Goal: Task Accomplishment & Management: Use online tool/utility

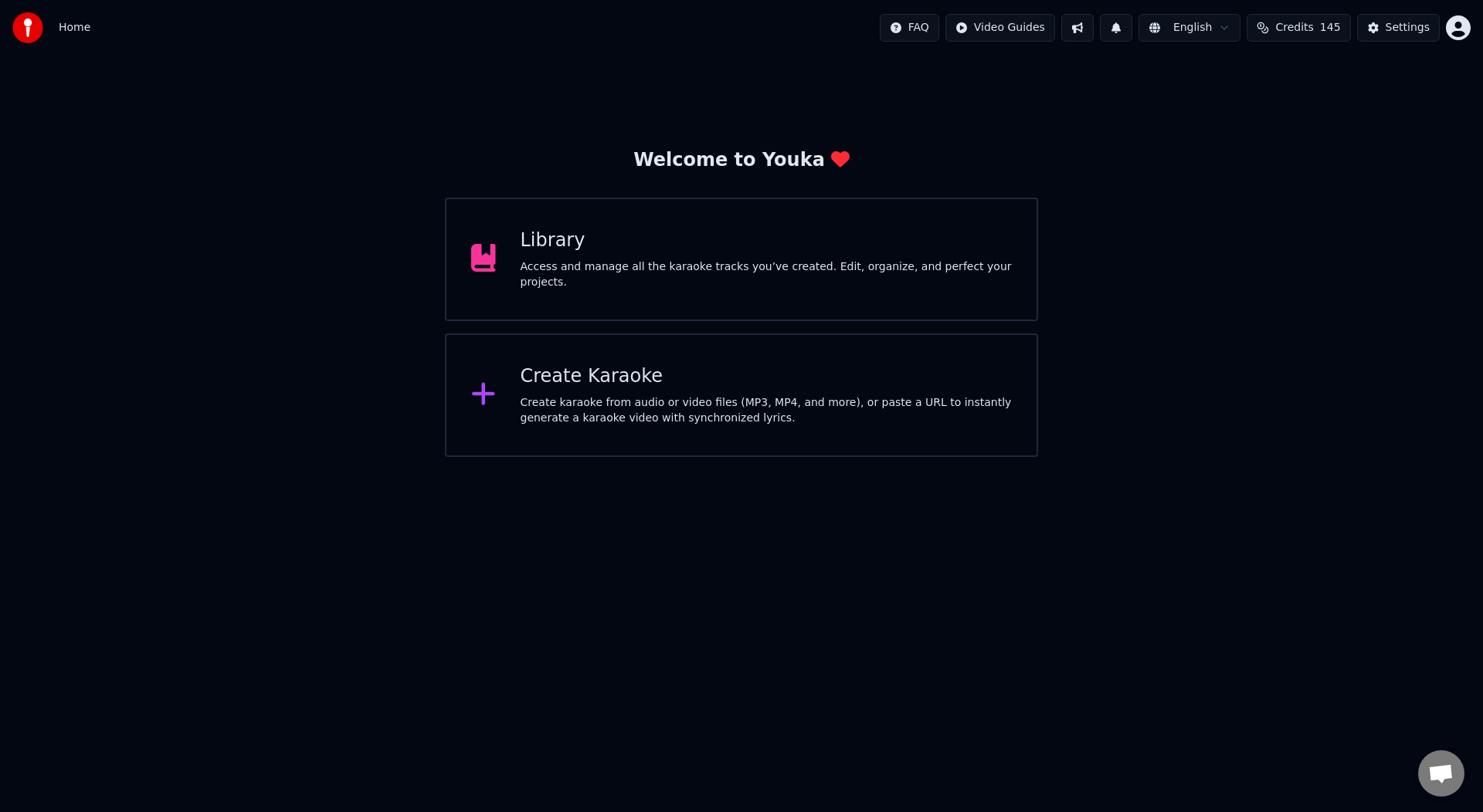
click at [648, 297] on div "Library Access and manage all the karaoke tracks you’ve created. Edit, organize…" at bounding box center [742, 259] width 593 height 124
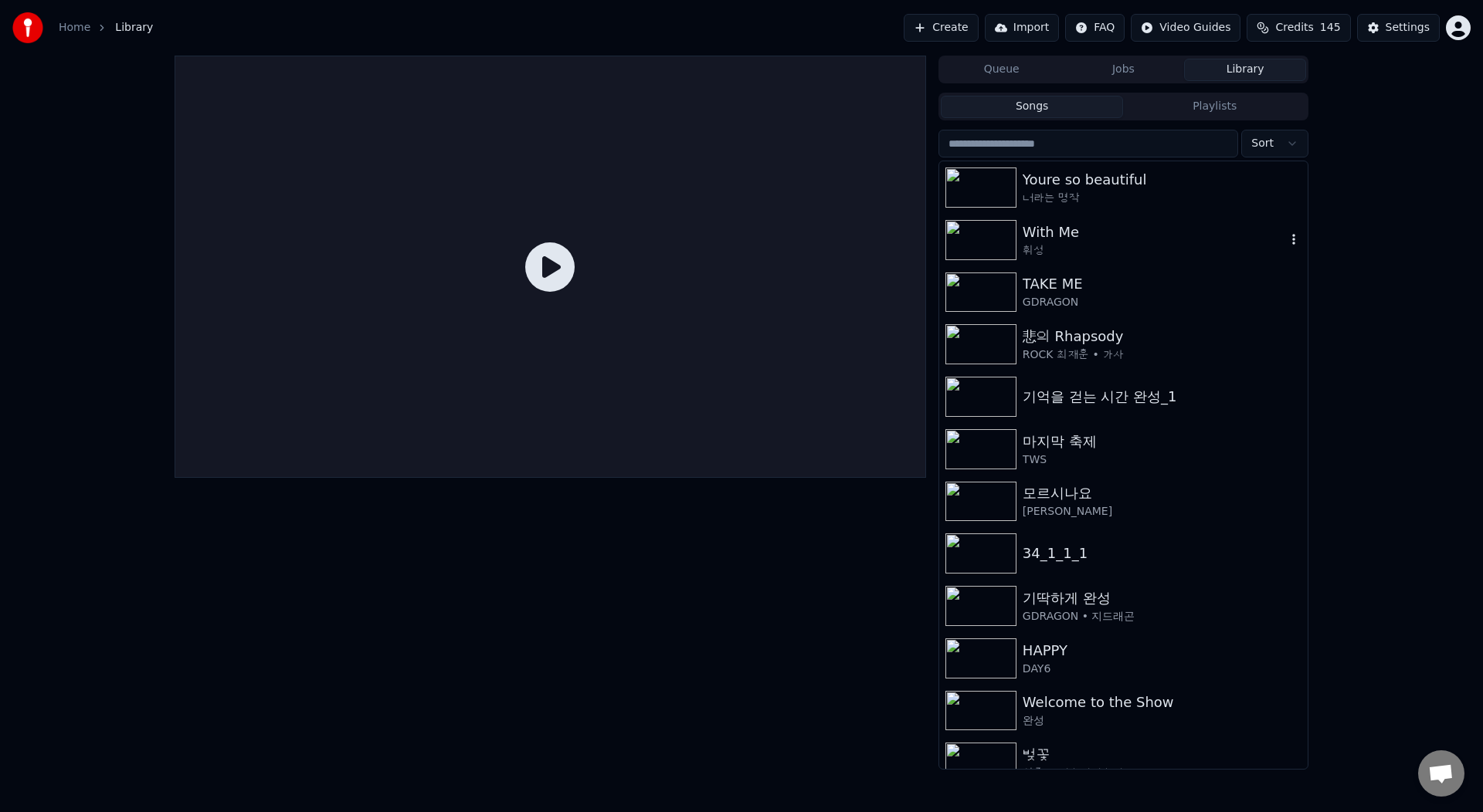
click at [1102, 239] on div "With Me" at bounding box center [1155, 233] width 264 height 21
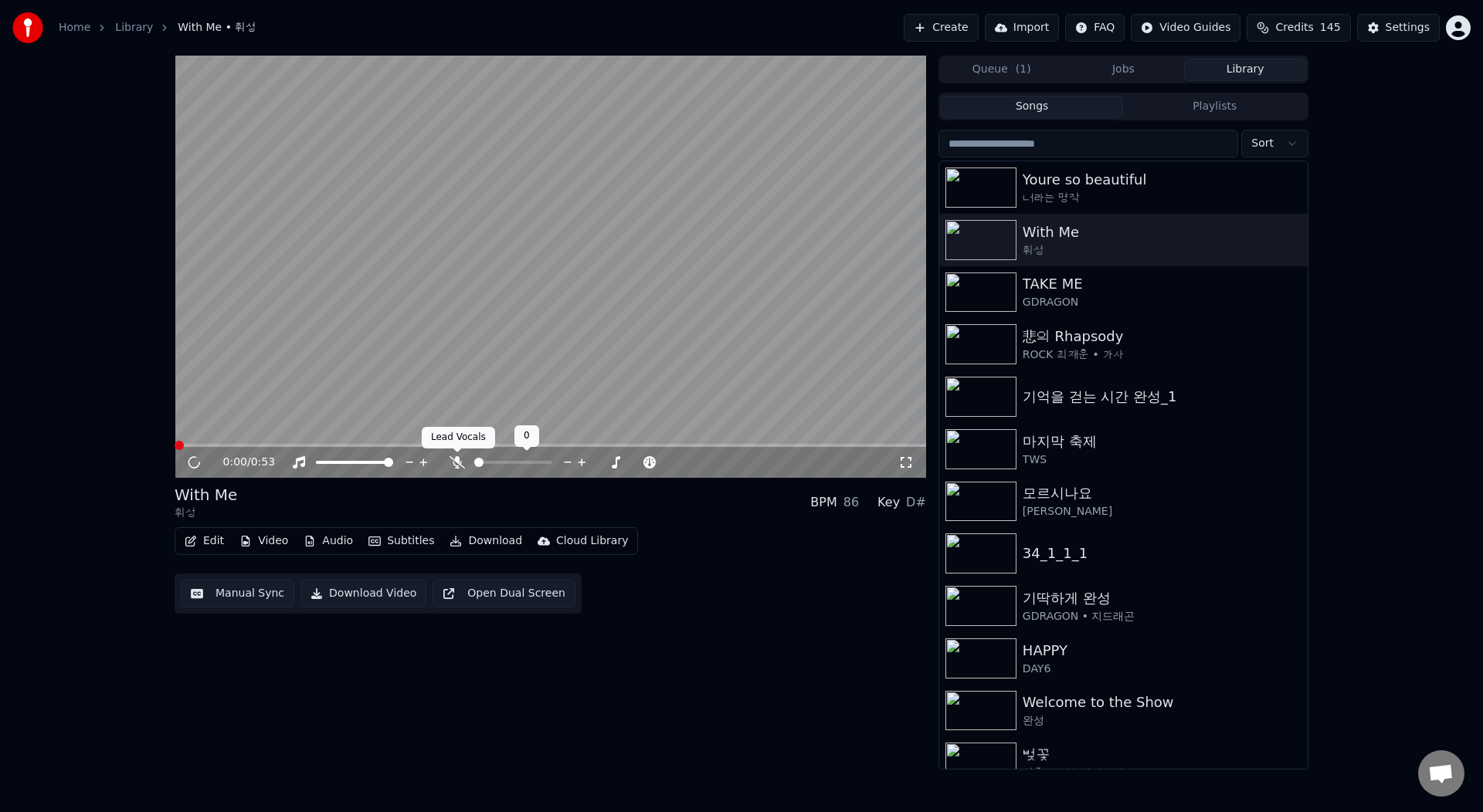
click at [459, 462] on icon at bounding box center [457, 463] width 15 height 12
click at [110, 590] on div "0:05 / 0:53 With Me 휘성 BPM 86 Key D# Edit Video Audio Subtitles Download Clo…" at bounding box center [742, 413] width 1483 height 715
click at [192, 462] on icon at bounding box center [194, 463] width 8 height 9
click at [210, 538] on button "Edit" at bounding box center [204, 541] width 51 height 21
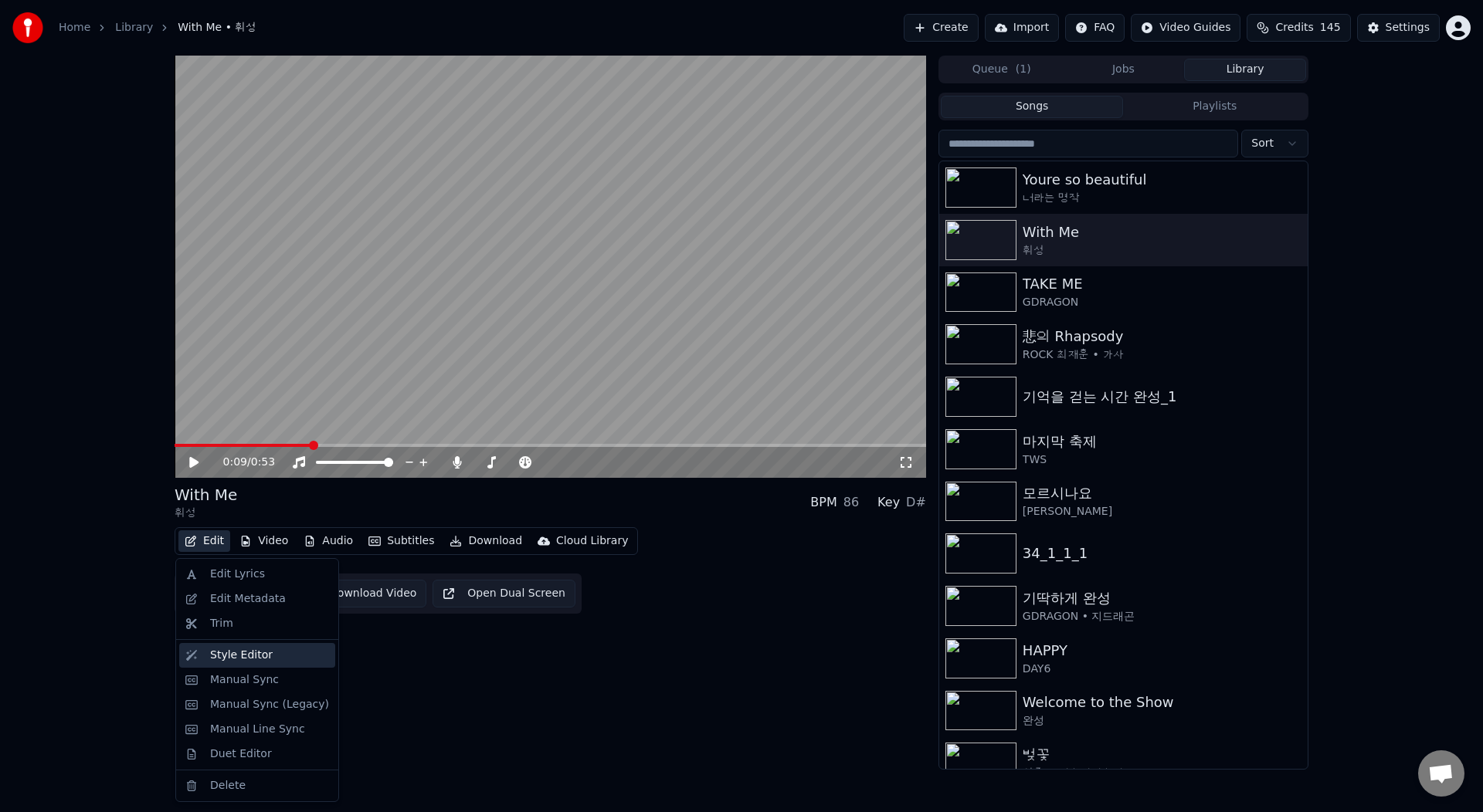
click at [283, 655] on div "Style Editor" at bounding box center [269, 655] width 119 height 15
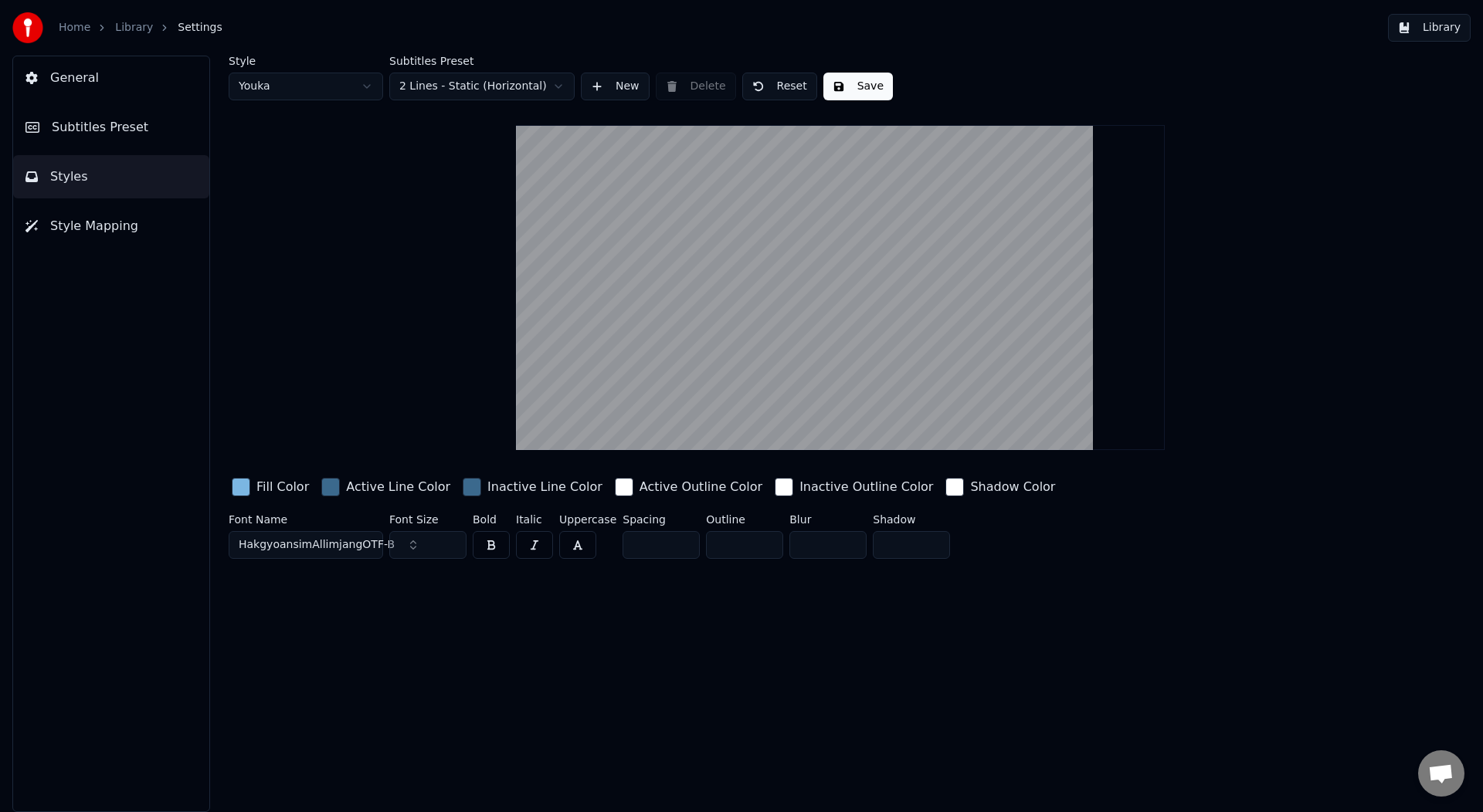
click at [402, 232] on div "Style Youka Subtitles Preset 2 Lines - Static (Horizontal) New Delete Reset Sav…" at bounding box center [840, 310] width 1224 height 509
click at [239, 483] on div "button" at bounding box center [241, 486] width 19 height 19
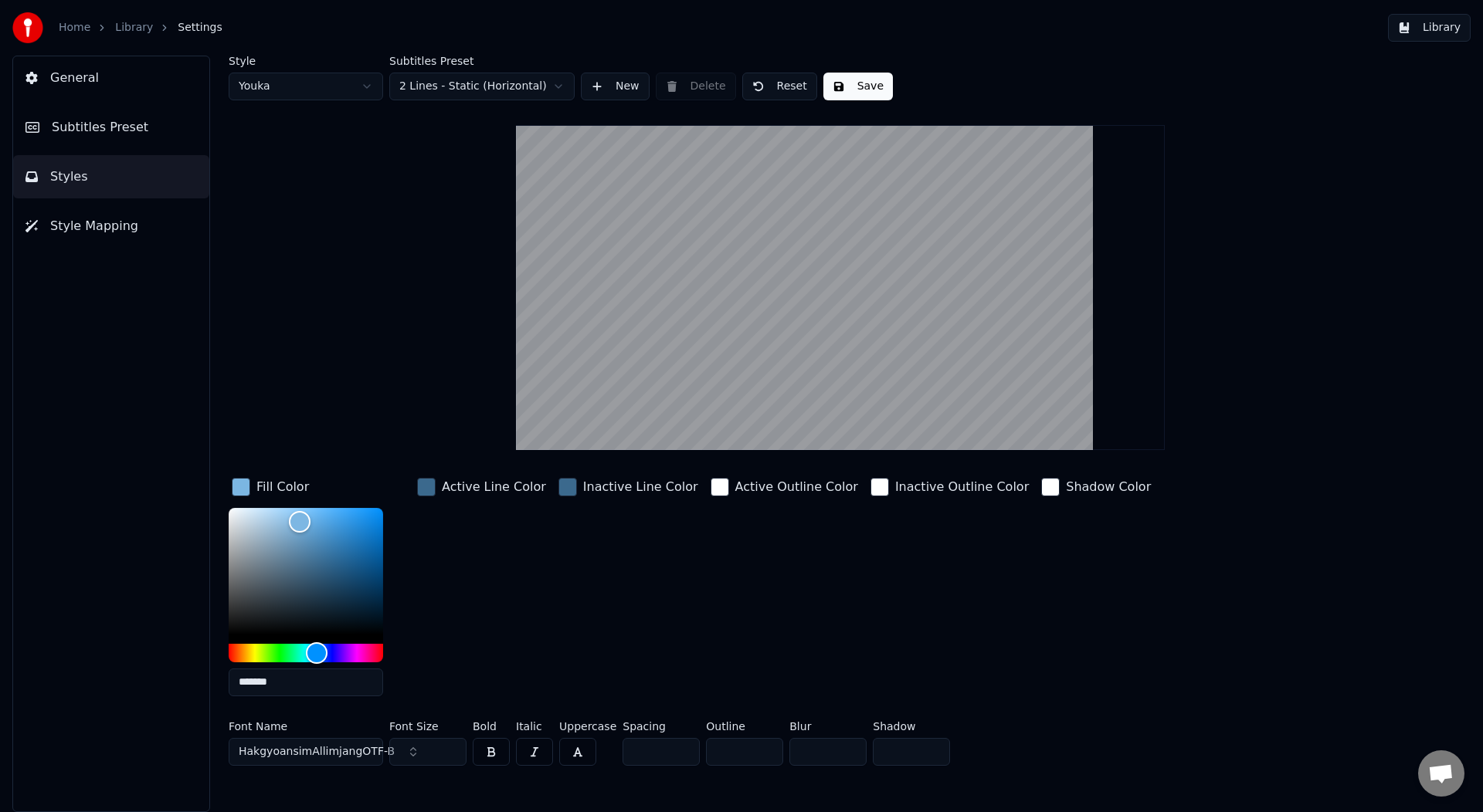
click at [427, 485] on div "button" at bounding box center [426, 486] width 19 height 19
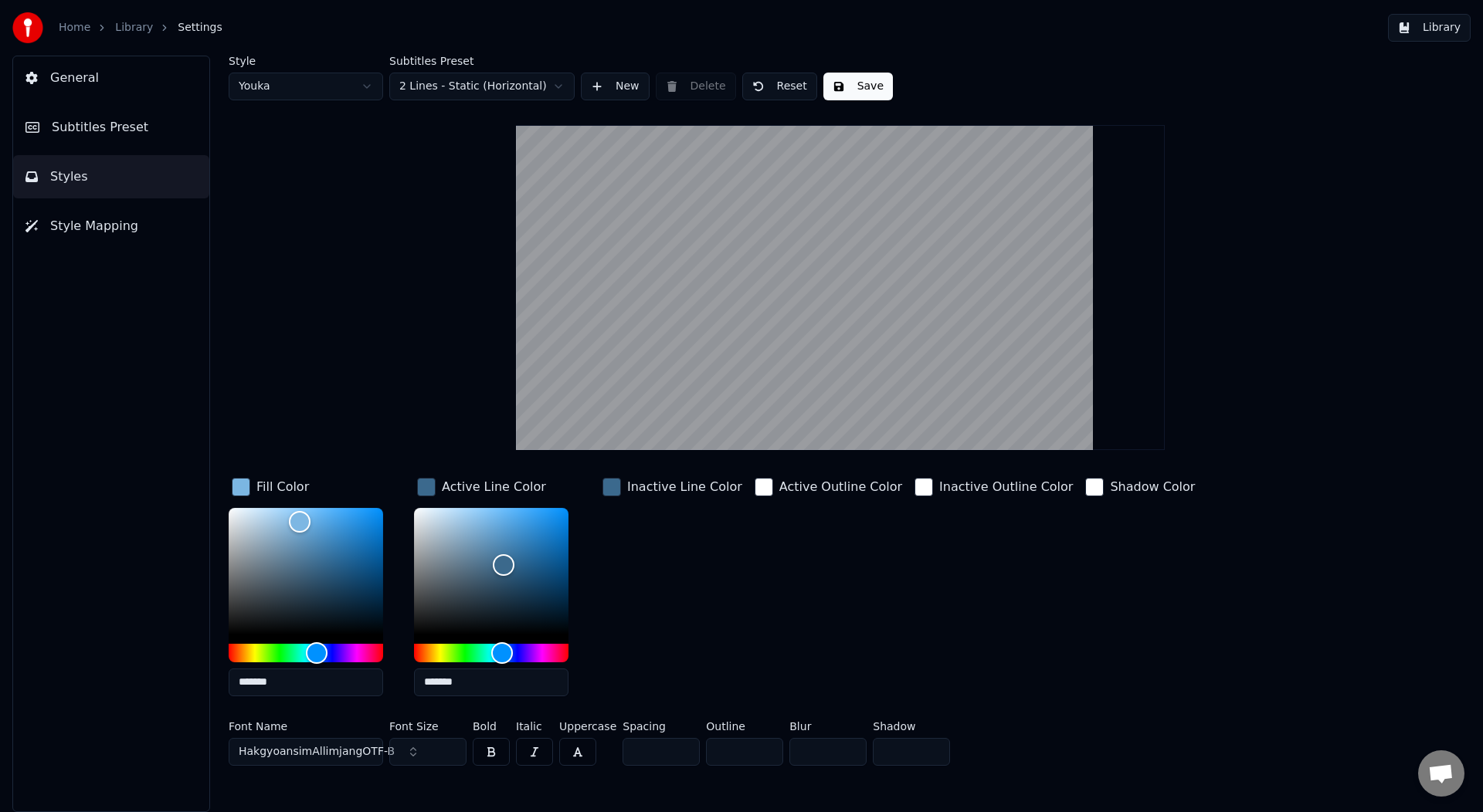
click at [611, 484] on div "button" at bounding box center [611, 486] width 19 height 19
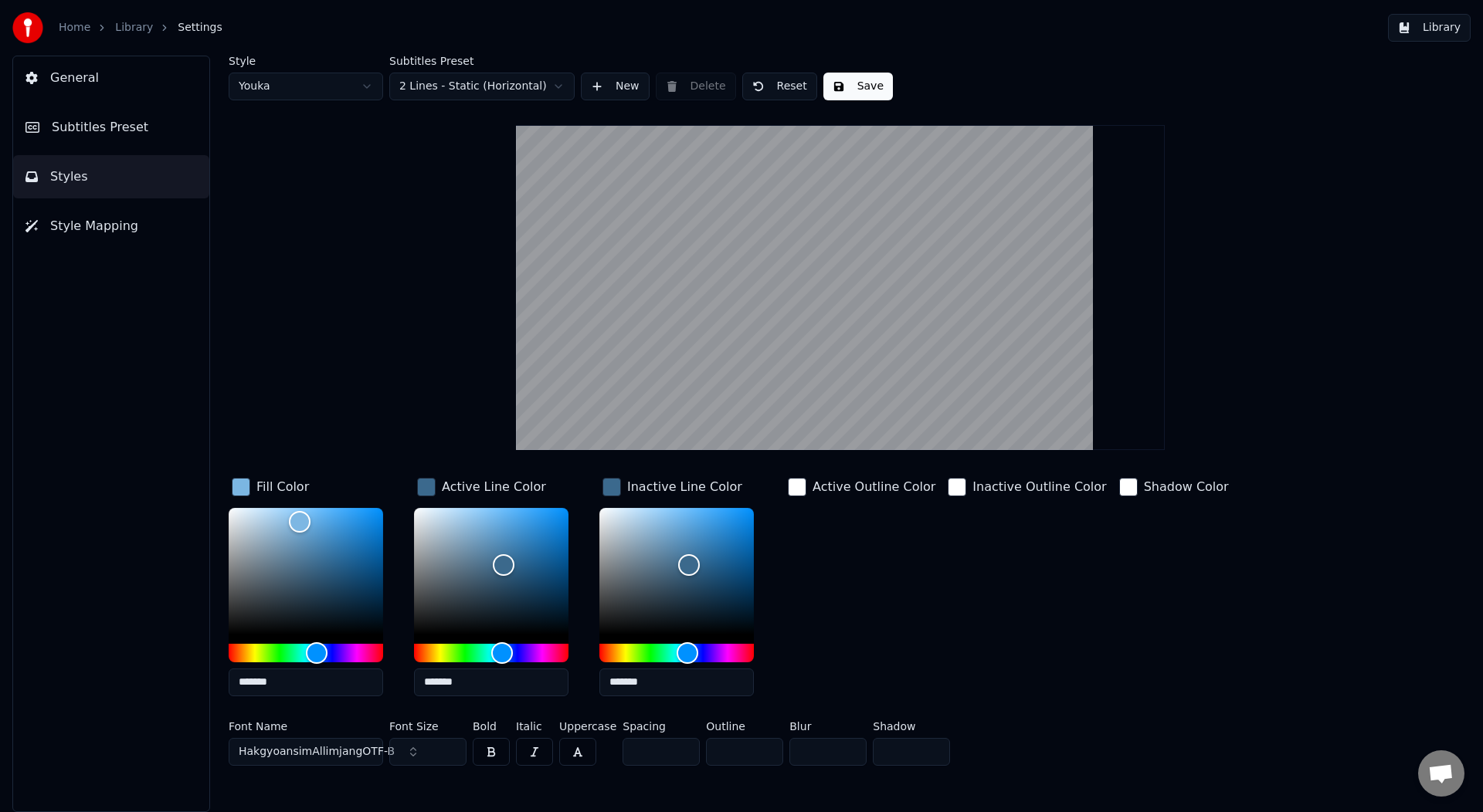
click at [800, 486] on div "button" at bounding box center [796, 486] width 19 height 19
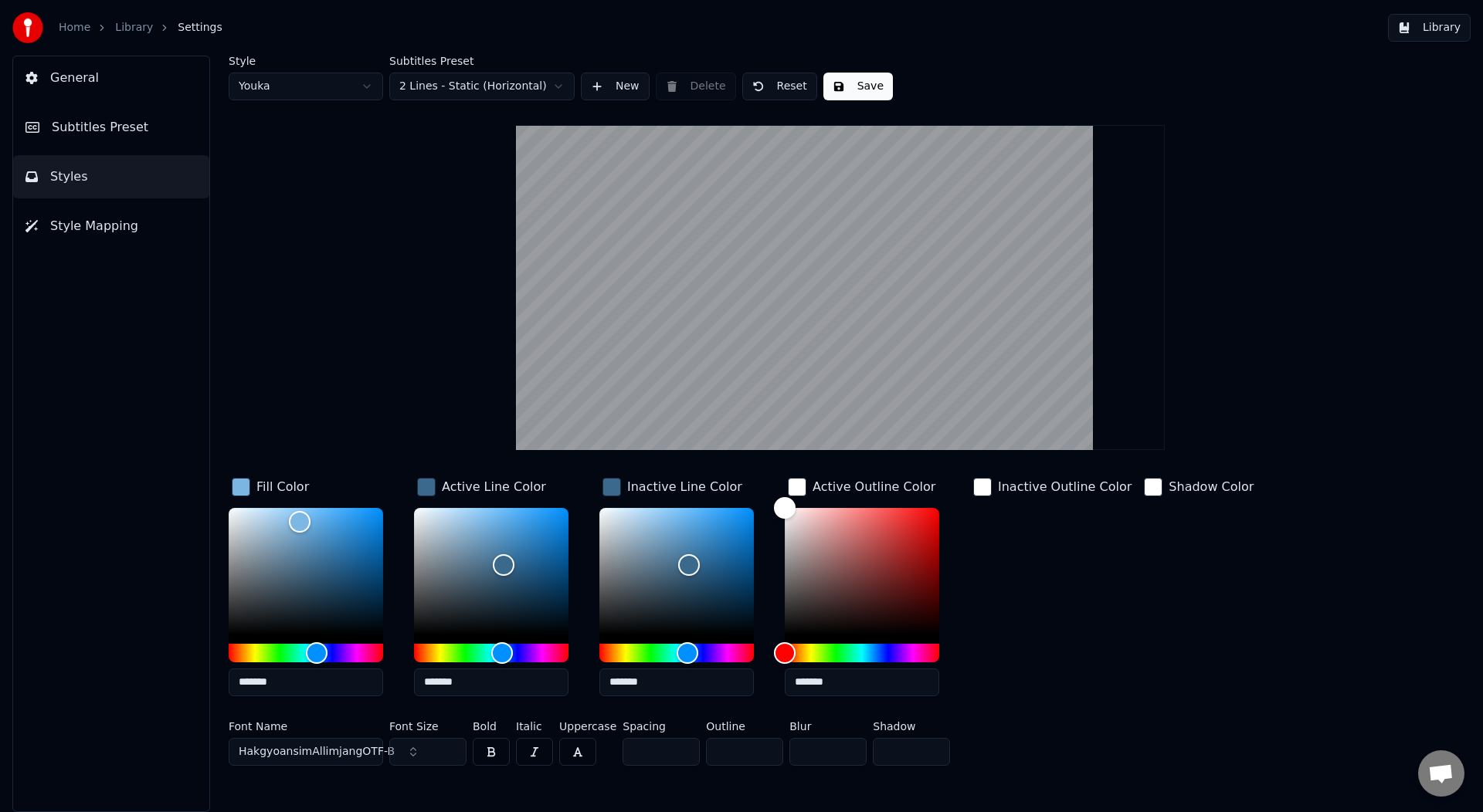
click at [987, 489] on div "button" at bounding box center [982, 486] width 19 height 19
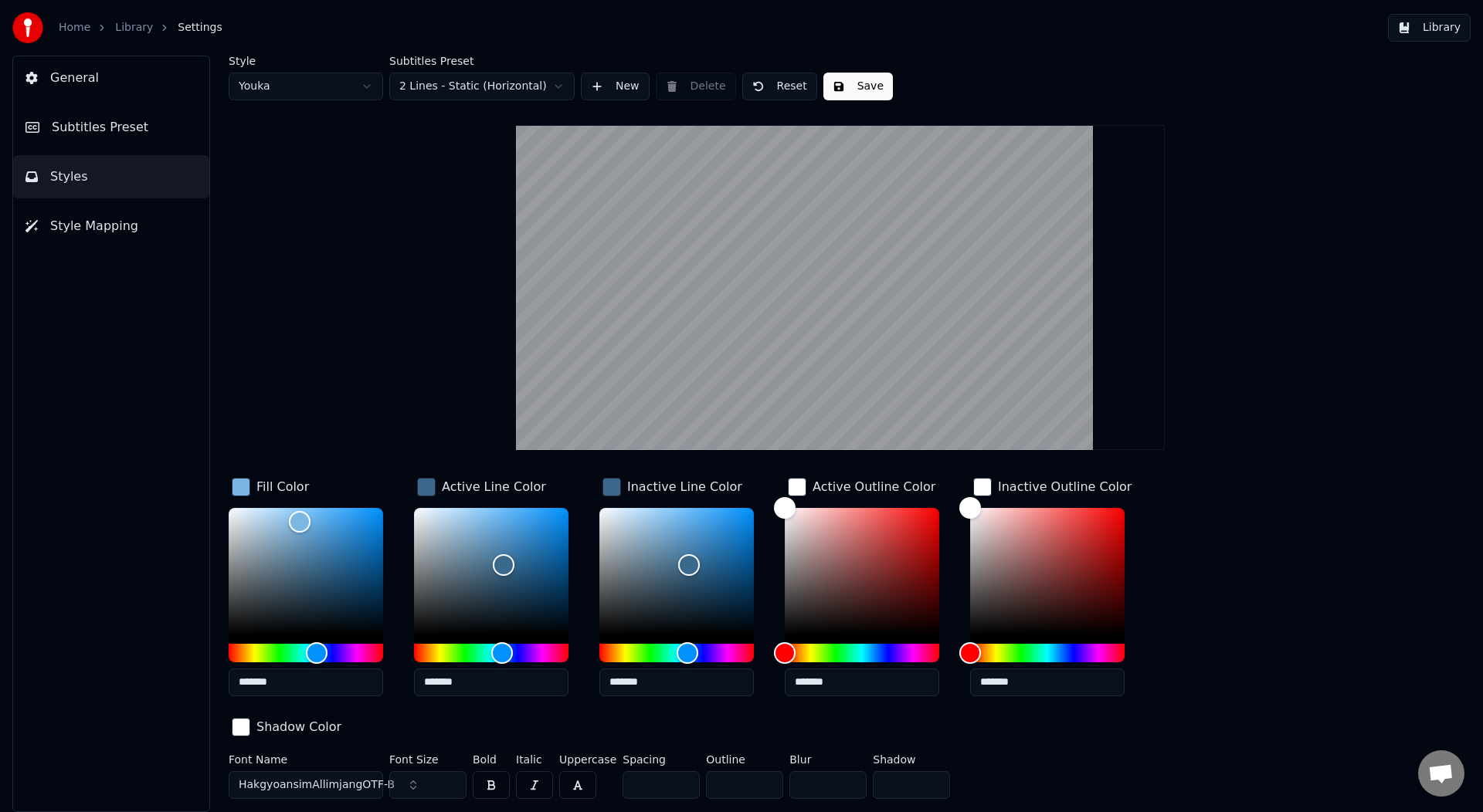
click at [250, 718] on div "button" at bounding box center [241, 727] width 19 height 19
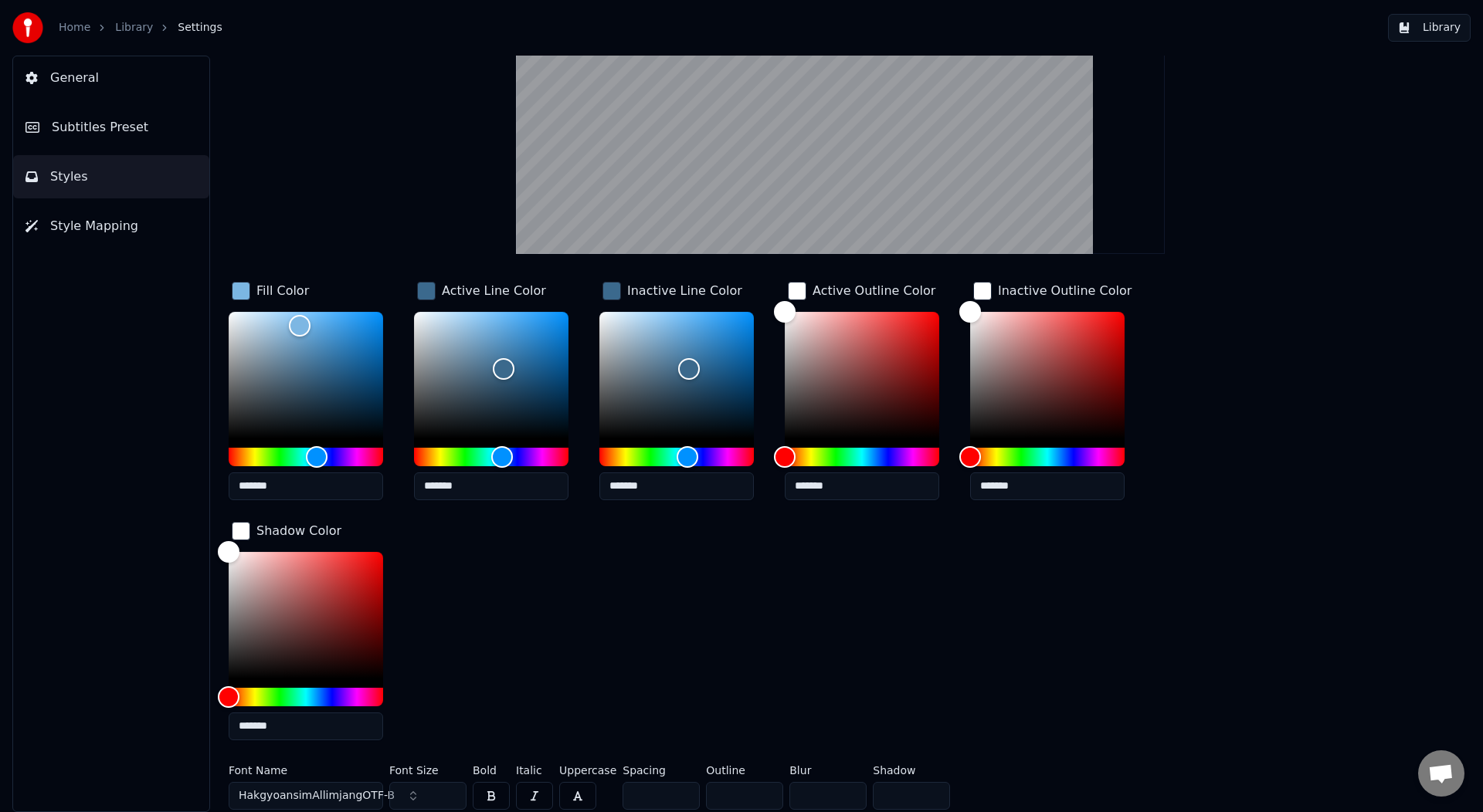
scroll to position [198, 0]
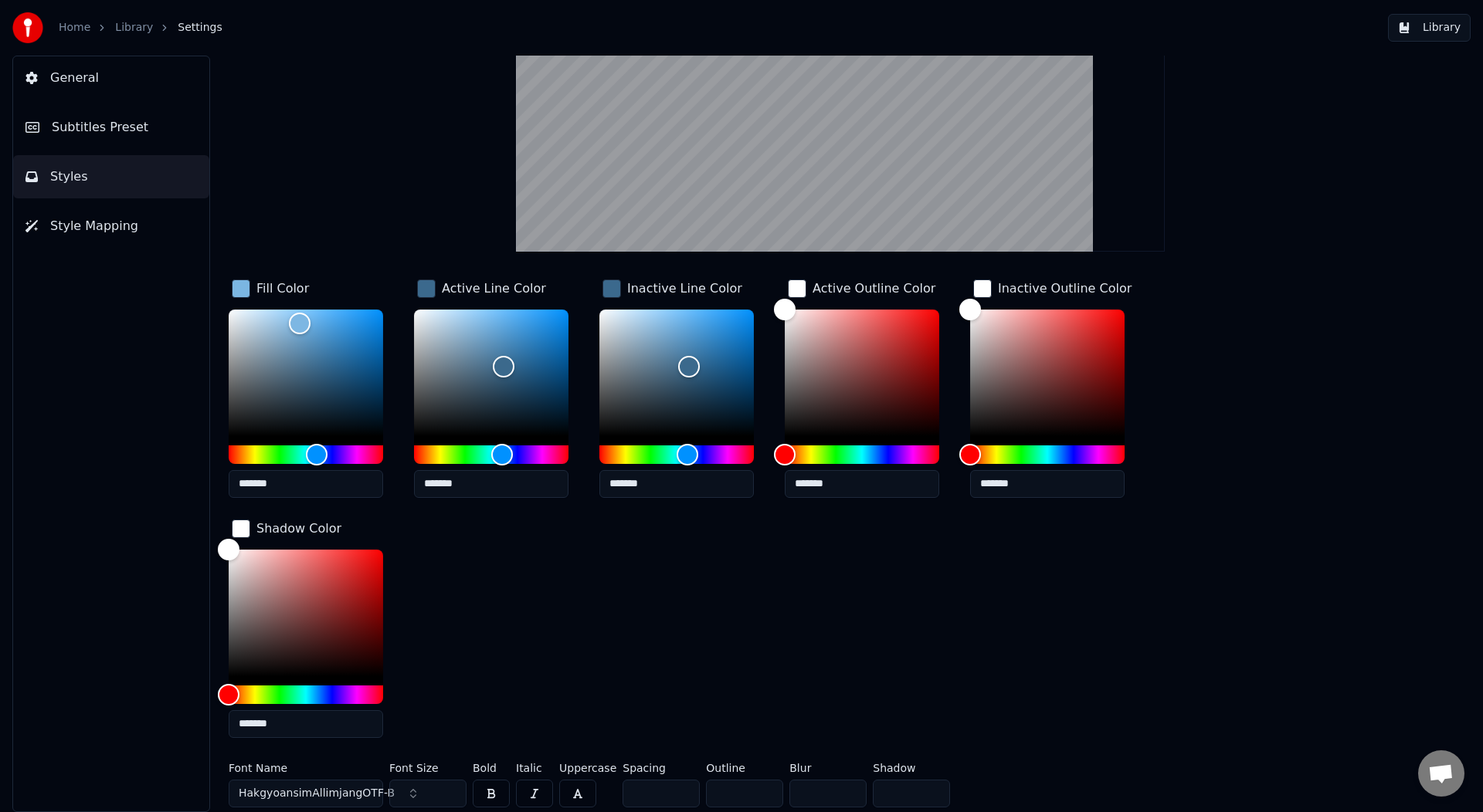
click at [367, 789] on span "HakgyoansimAllimjangOTF-B" at bounding box center [317, 793] width 156 height 15
click at [471, 625] on div "Fill Color ******* Active Line Color ******* Inactive Line Color ******* Active…" at bounding box center [747, 514] width 1038 height 474
click at [617, 86] on video at bounding box center [840, 89] width 649 height 326
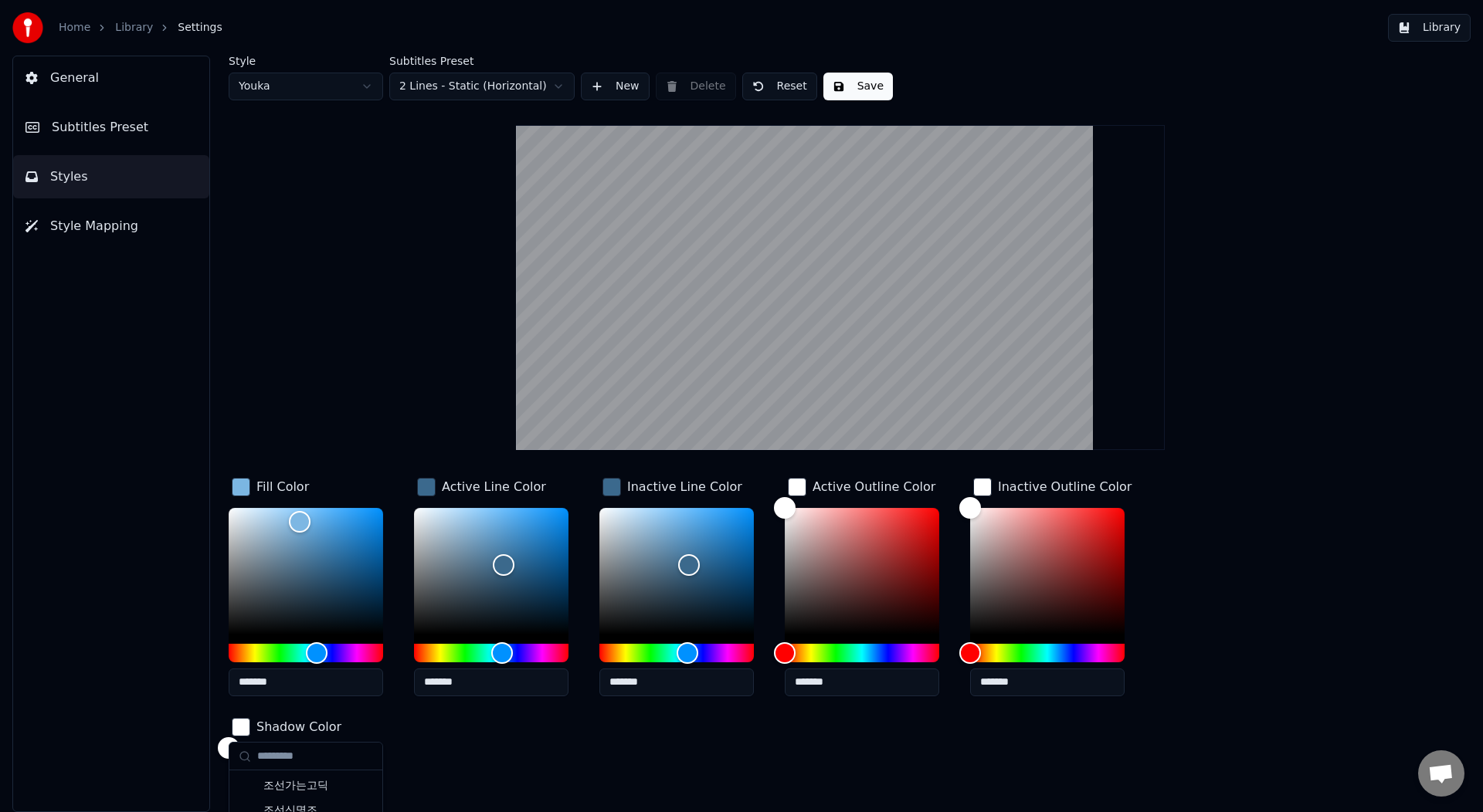
click at [593, 91] on button "New" at bounding box center [616, 86] width 69 height 27
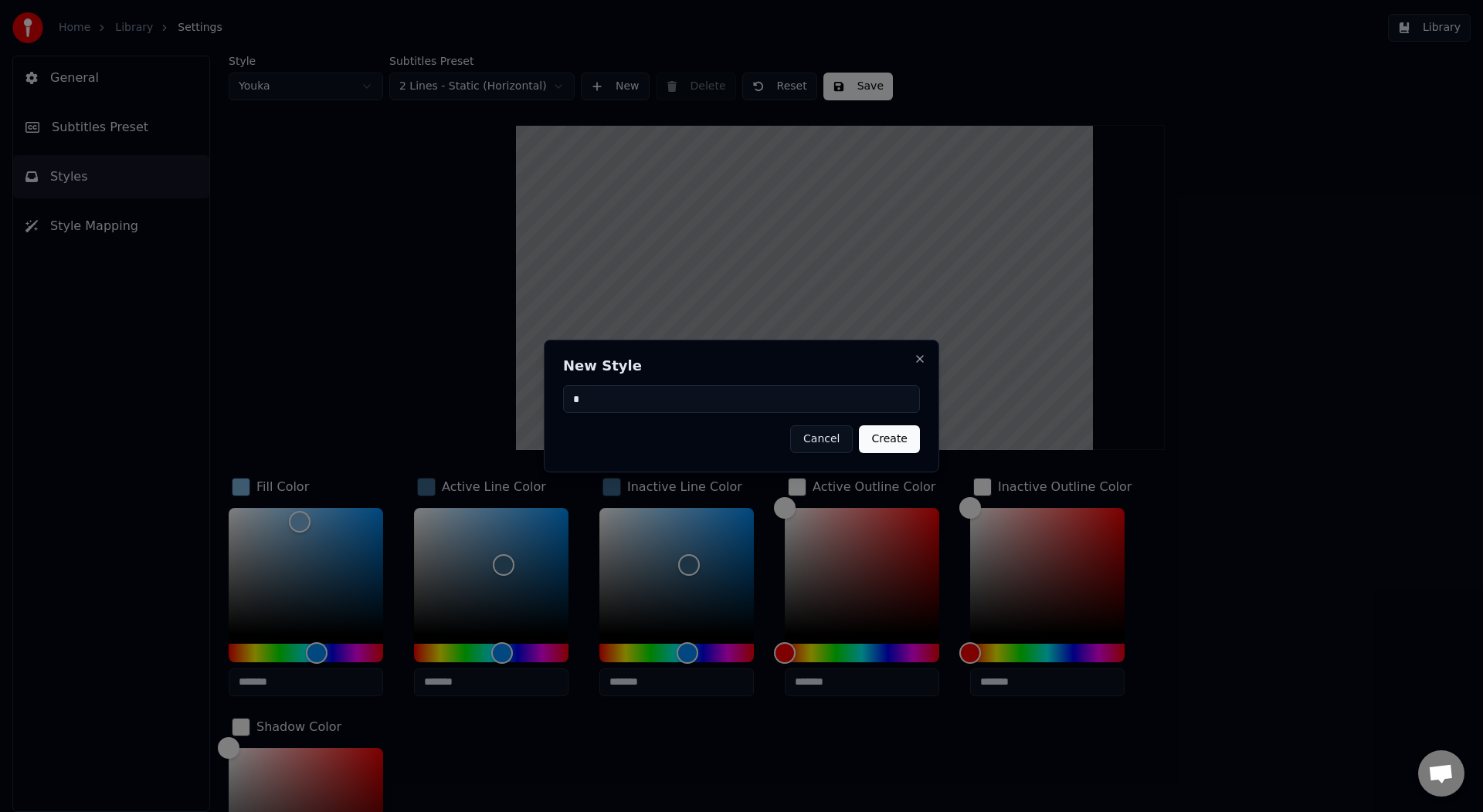
type input "*"
click at [898, 451] on button "Create" at bounding box center [889, 439] width 61 height 27
type input "**"
type input "*"
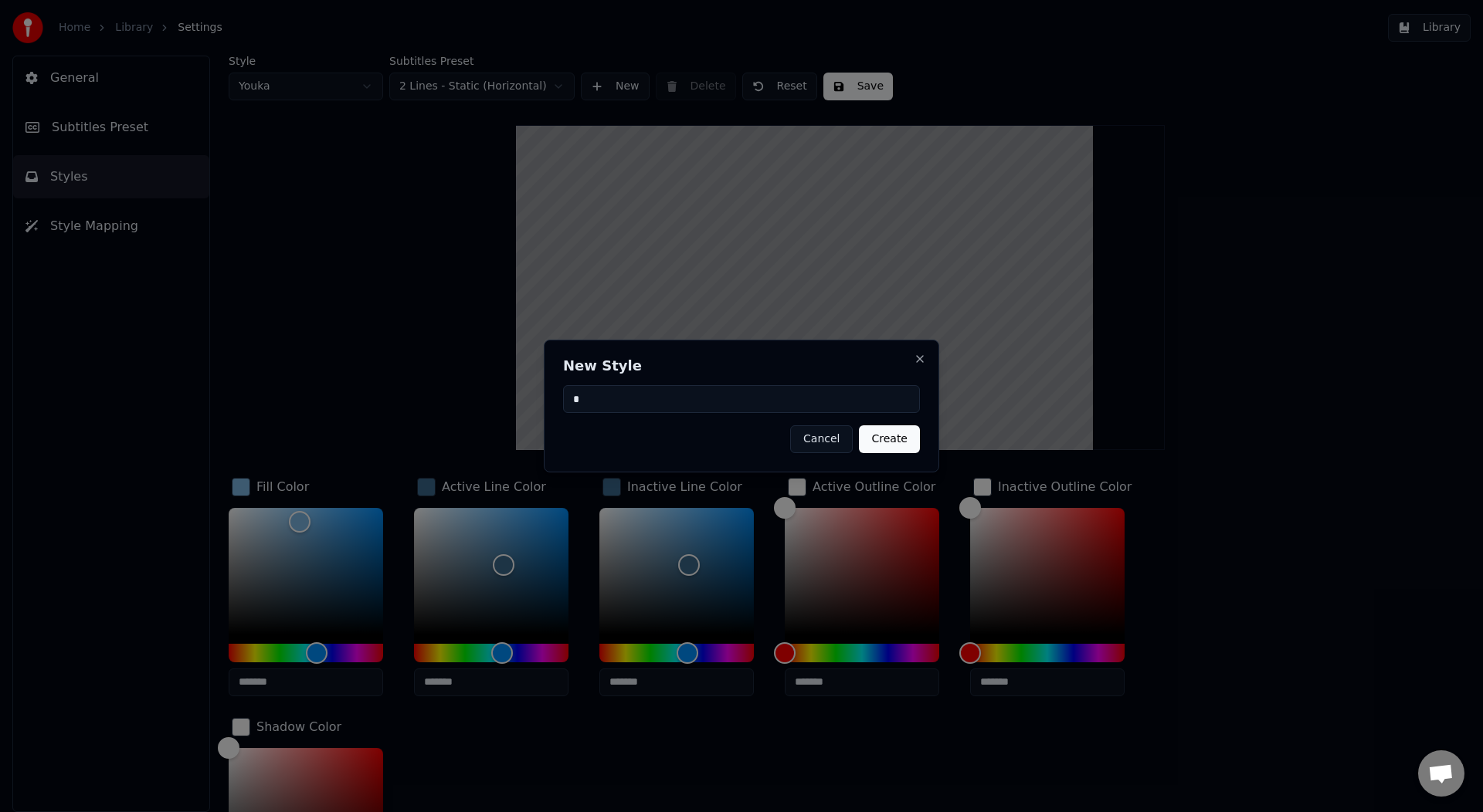
type input "*******"
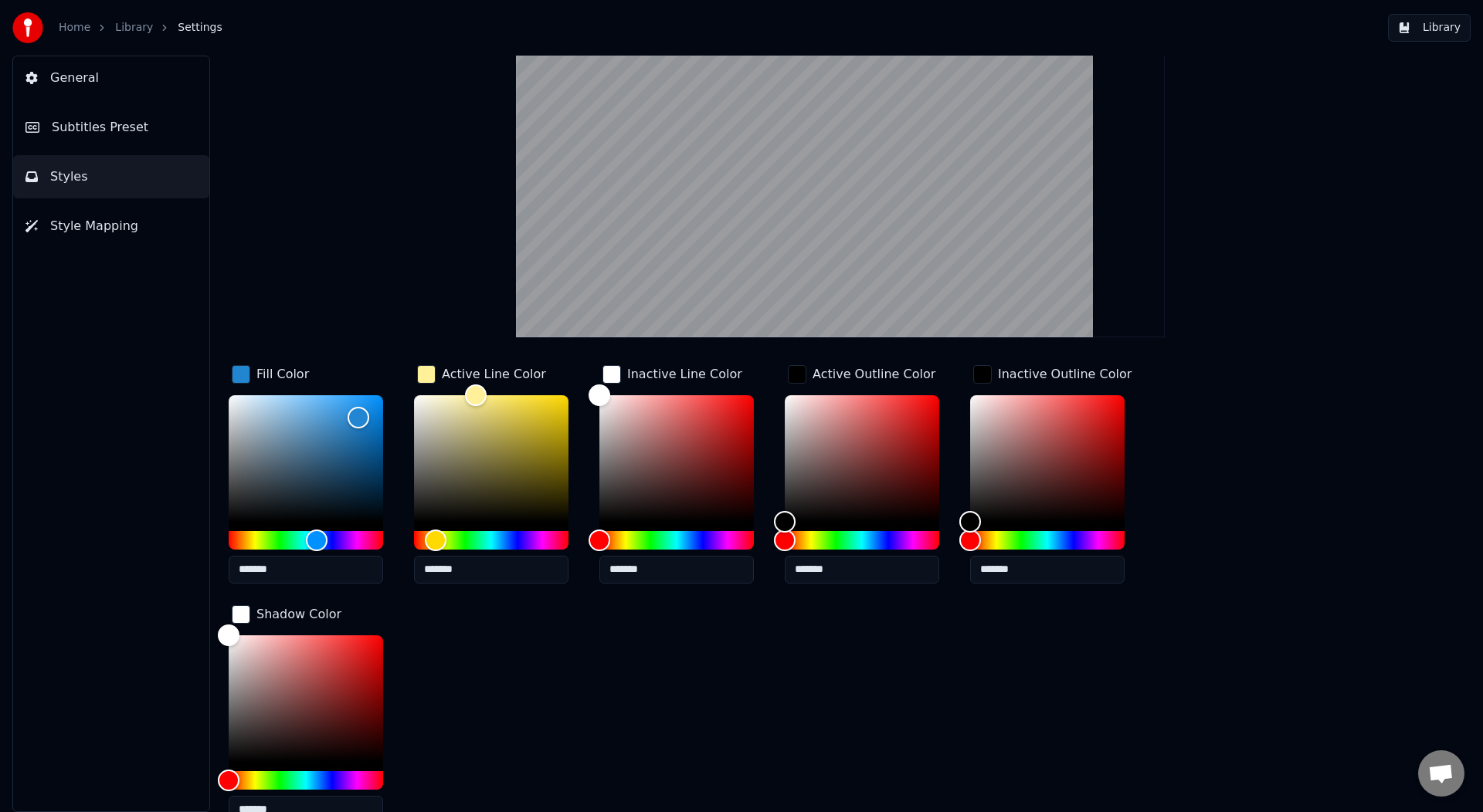
scroll to position [134, 0]
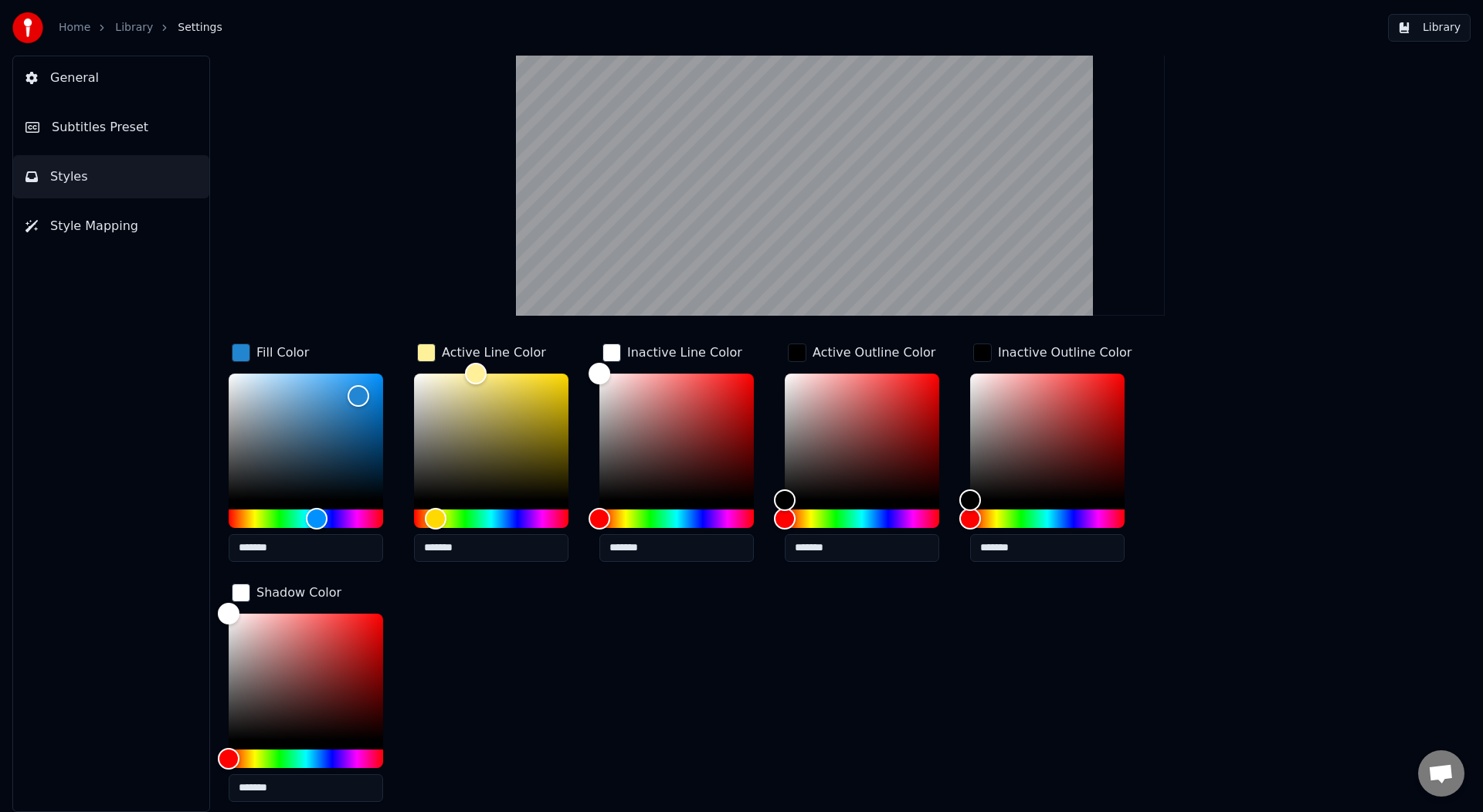
click at [982, 348] on div "button" at bounding box center [982, 352] width 19 height 19
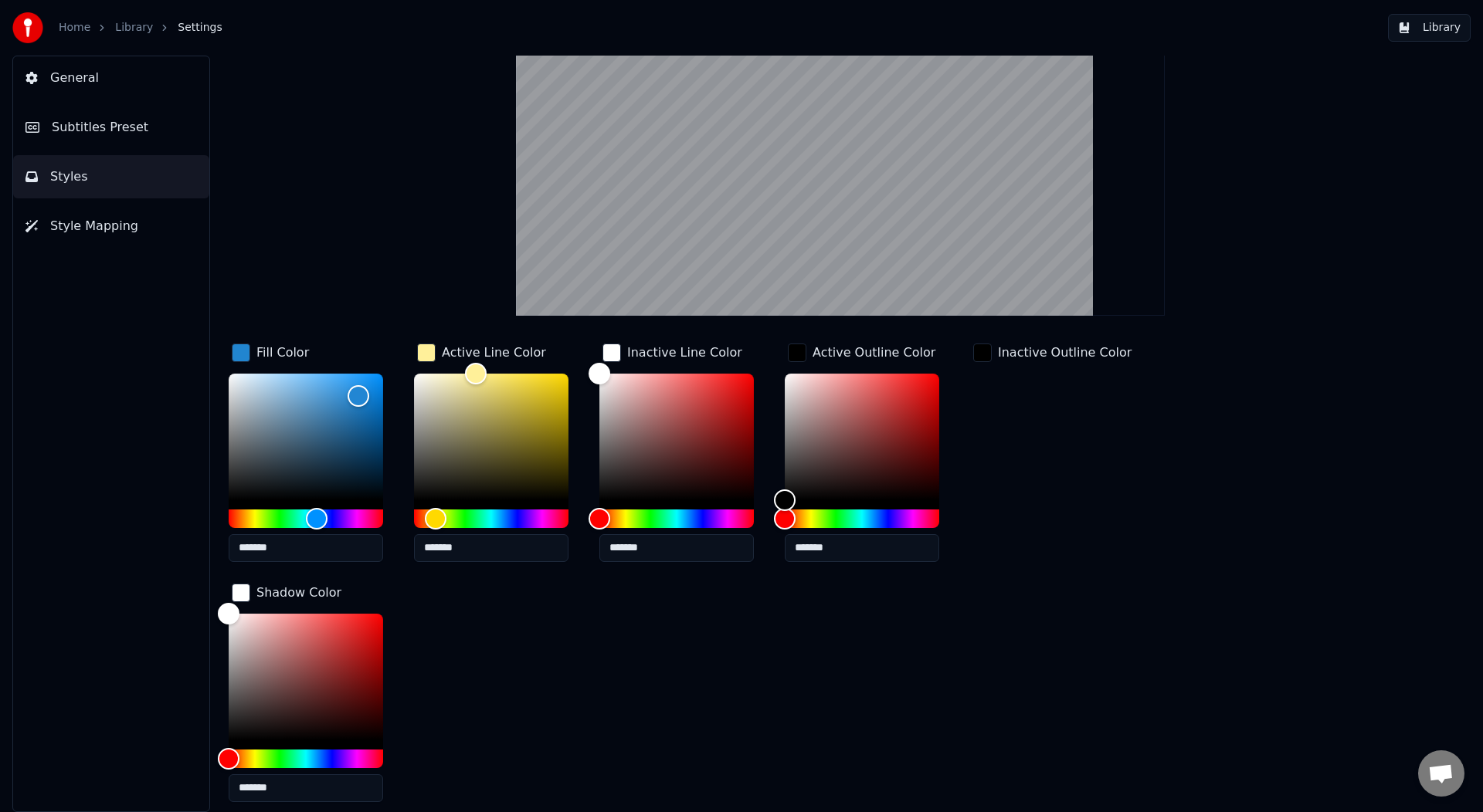
click at [982, 347] on div "button" at bounding box center [982, 352] width 19 height 19
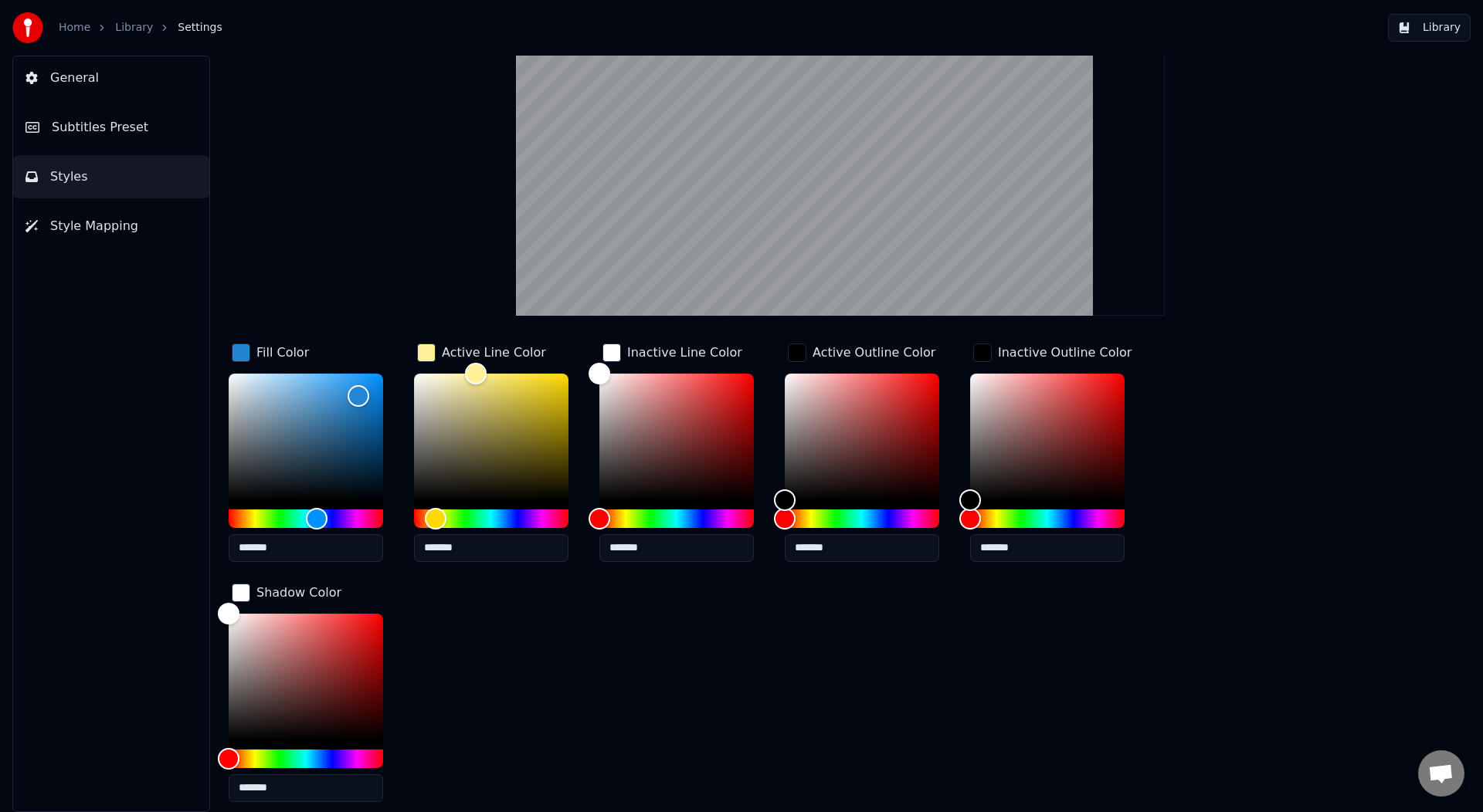
click at [115, 172] on button "Styles" at bounding box center [111, 176] width 196 height 43
click at [245, 354] on div "button" at bounding box center [241, 352] width 19 height 19
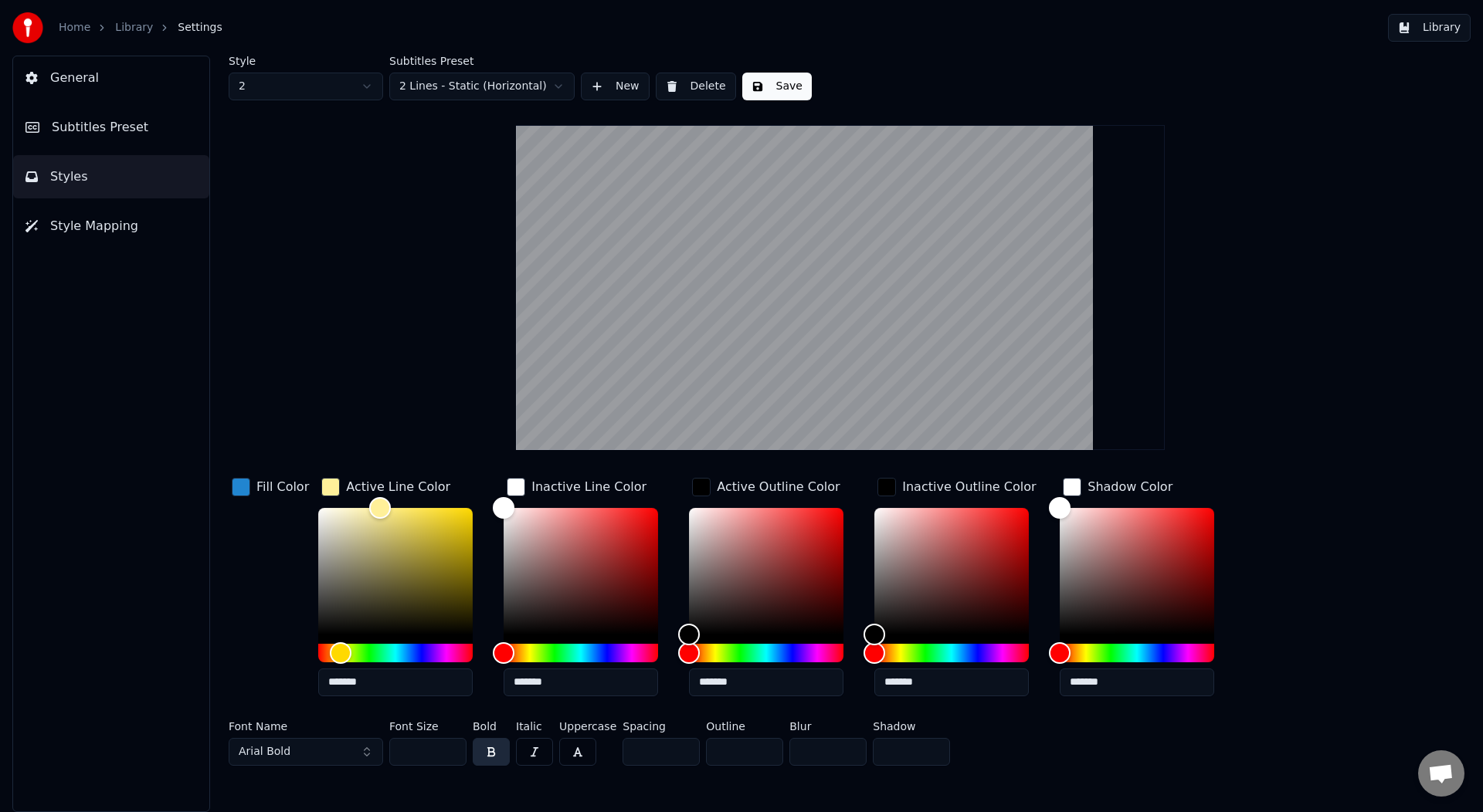
click at [332, 490] on div "button" at bounding box center [330, 486] width 19 height 19
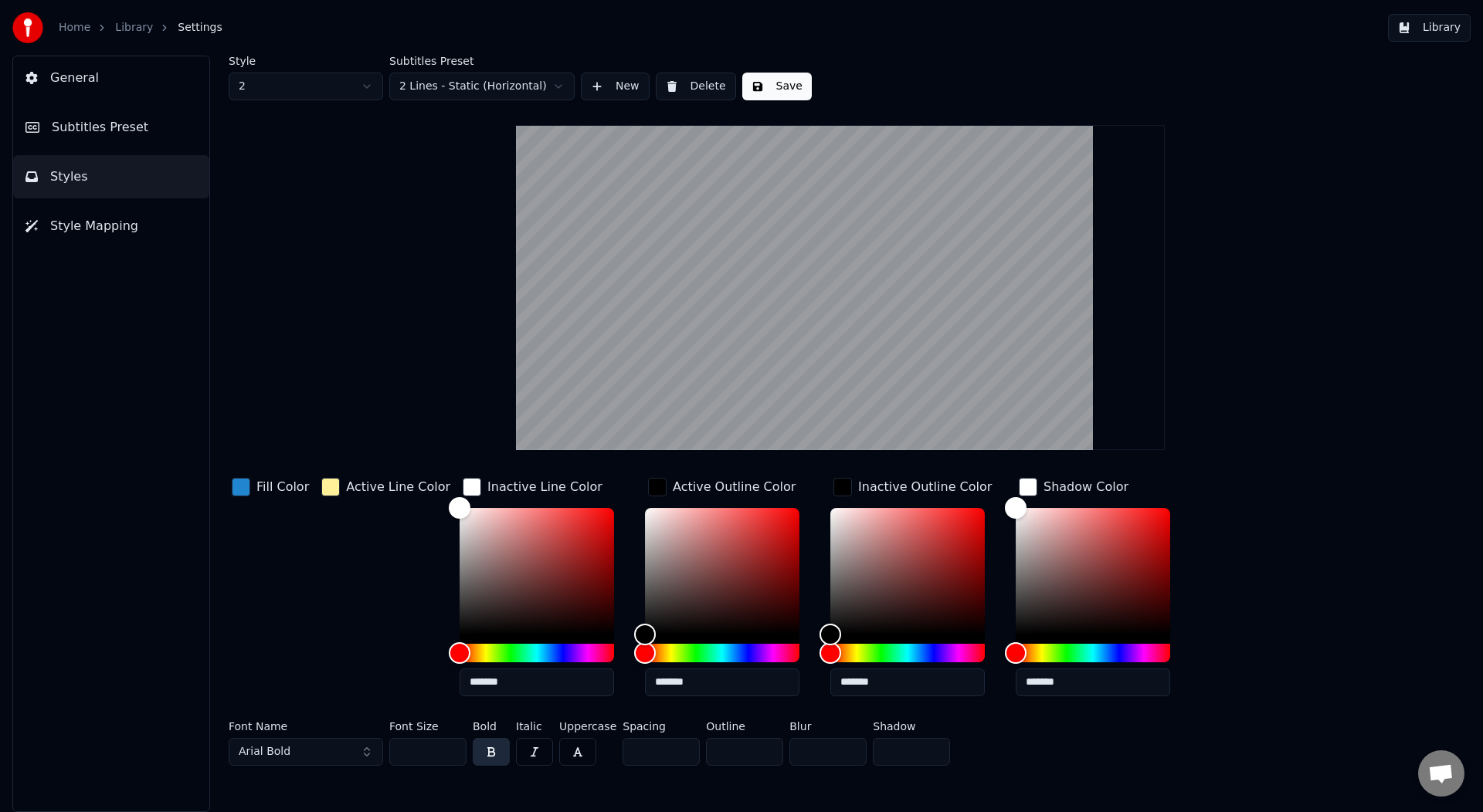
click at [463, 491] on div "button" at bounding box center [472, 486] width 19 height 19
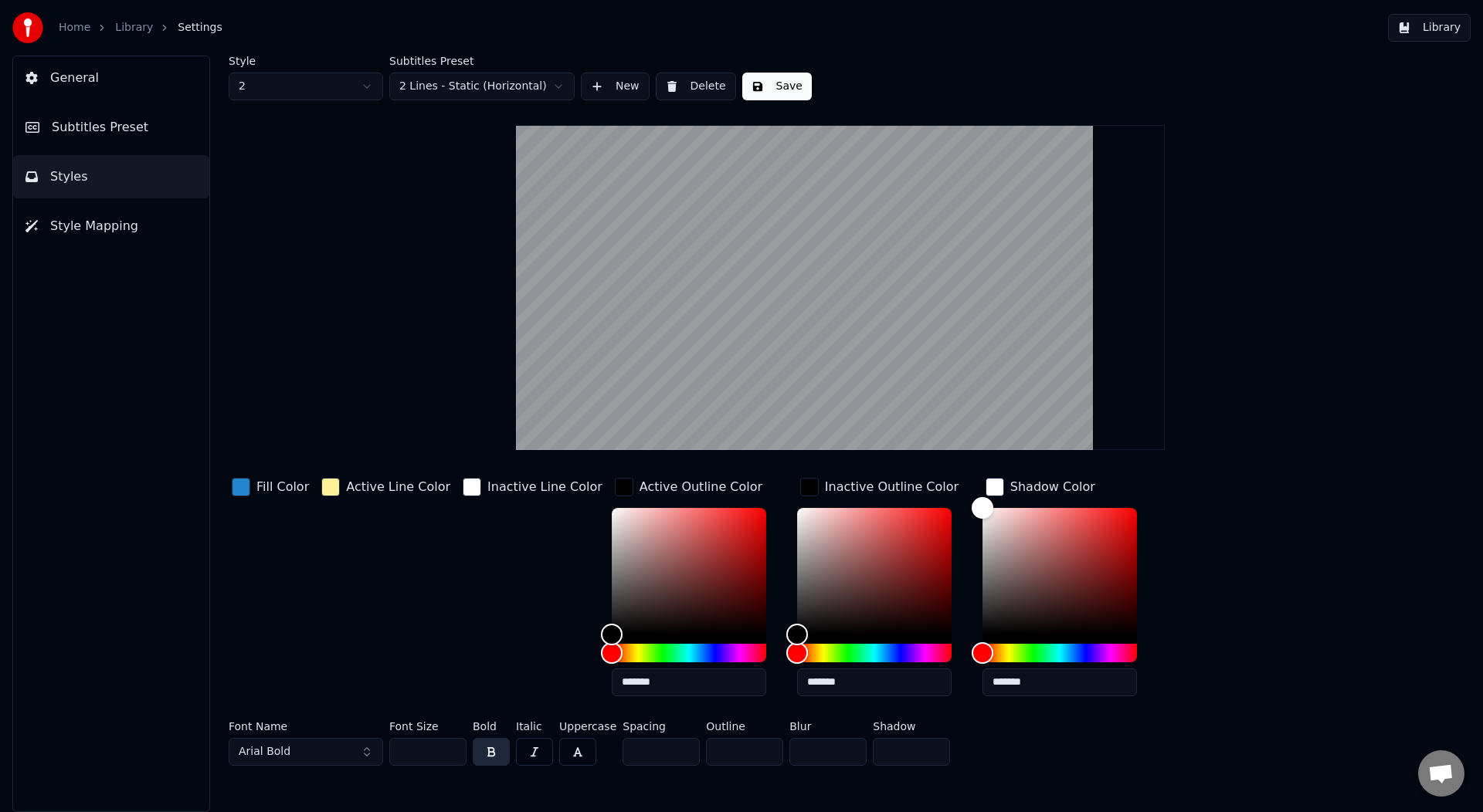
click at [615, 490] on div "button" at bounding box center [624, 486] width 19 height 19
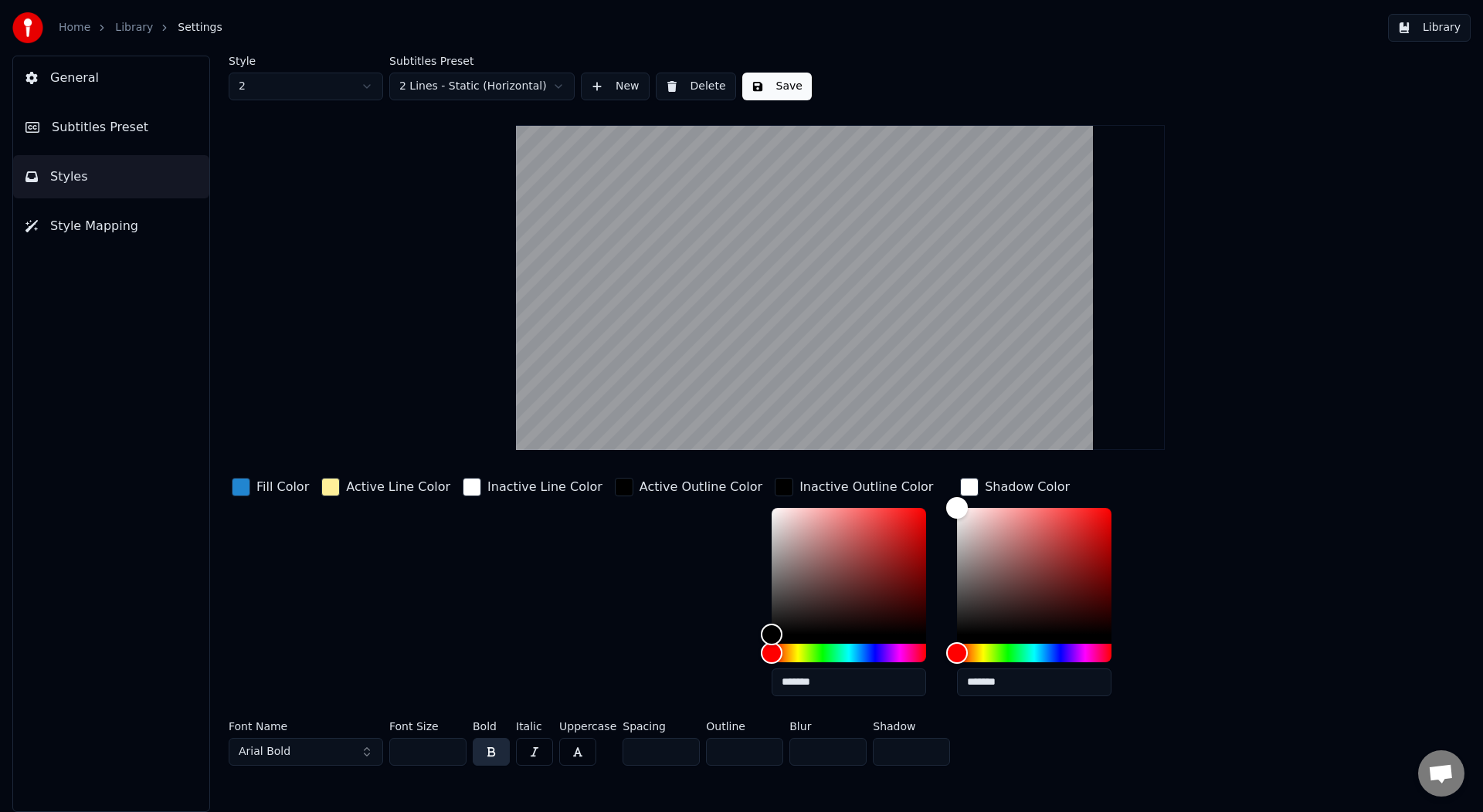
click at [775, 485] on div "button" at bounding box center [784, 486] width 19 height 19
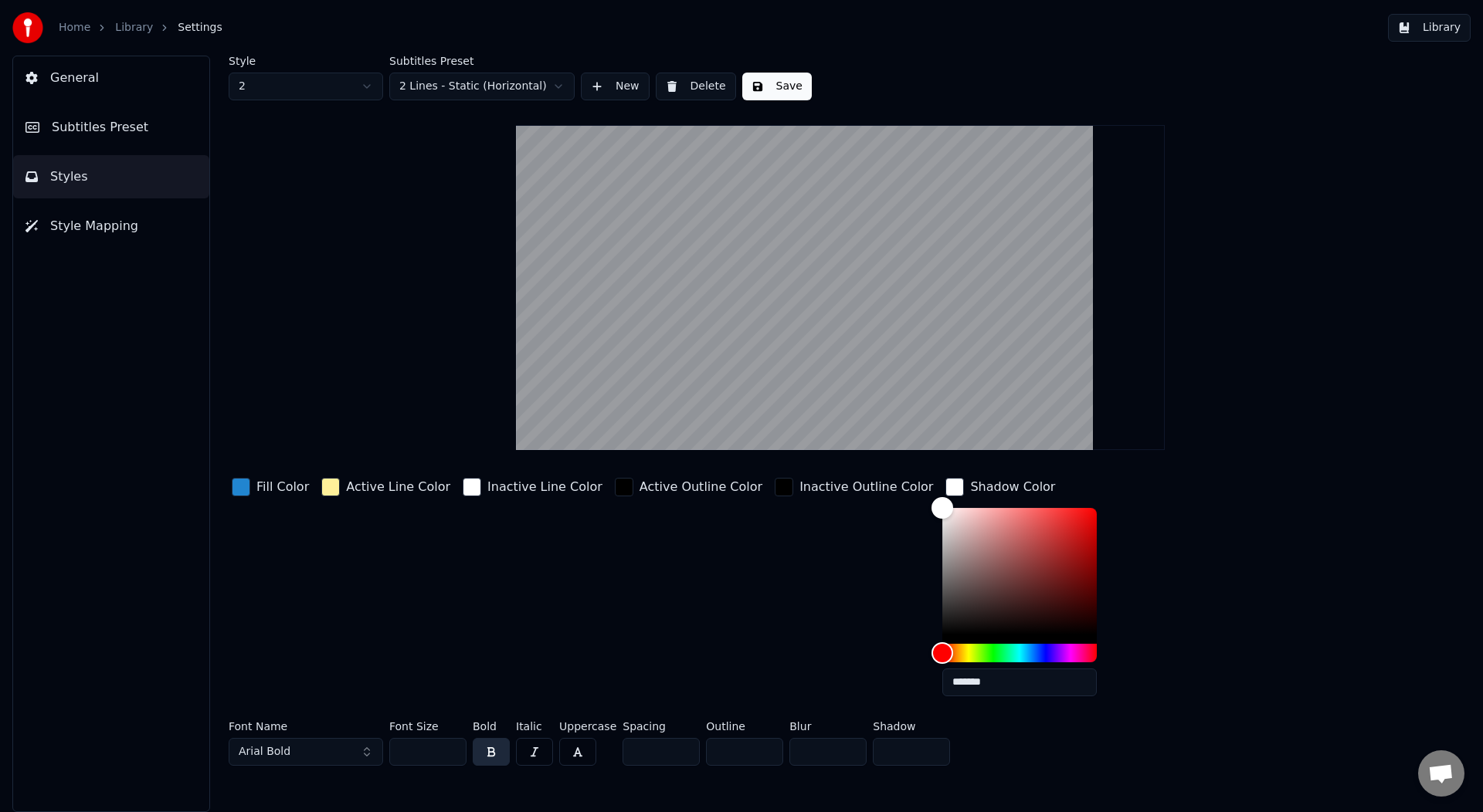
click at [946, 484] on div "button" at bounding box center [955, 486] width 19 height 19
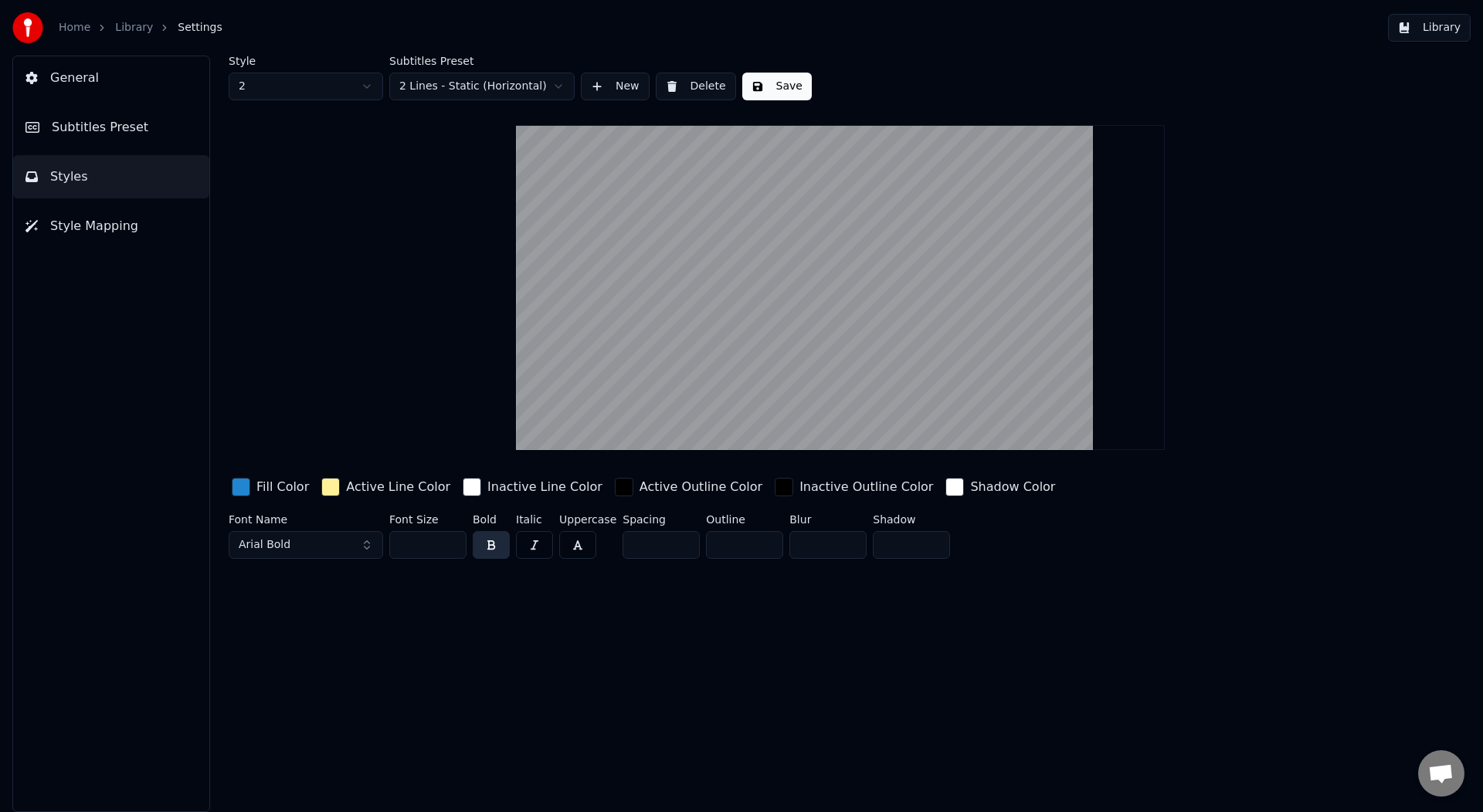
click at [284, 488] on div "Fill Color" at bounding box center [282, 486] width 52 height 19
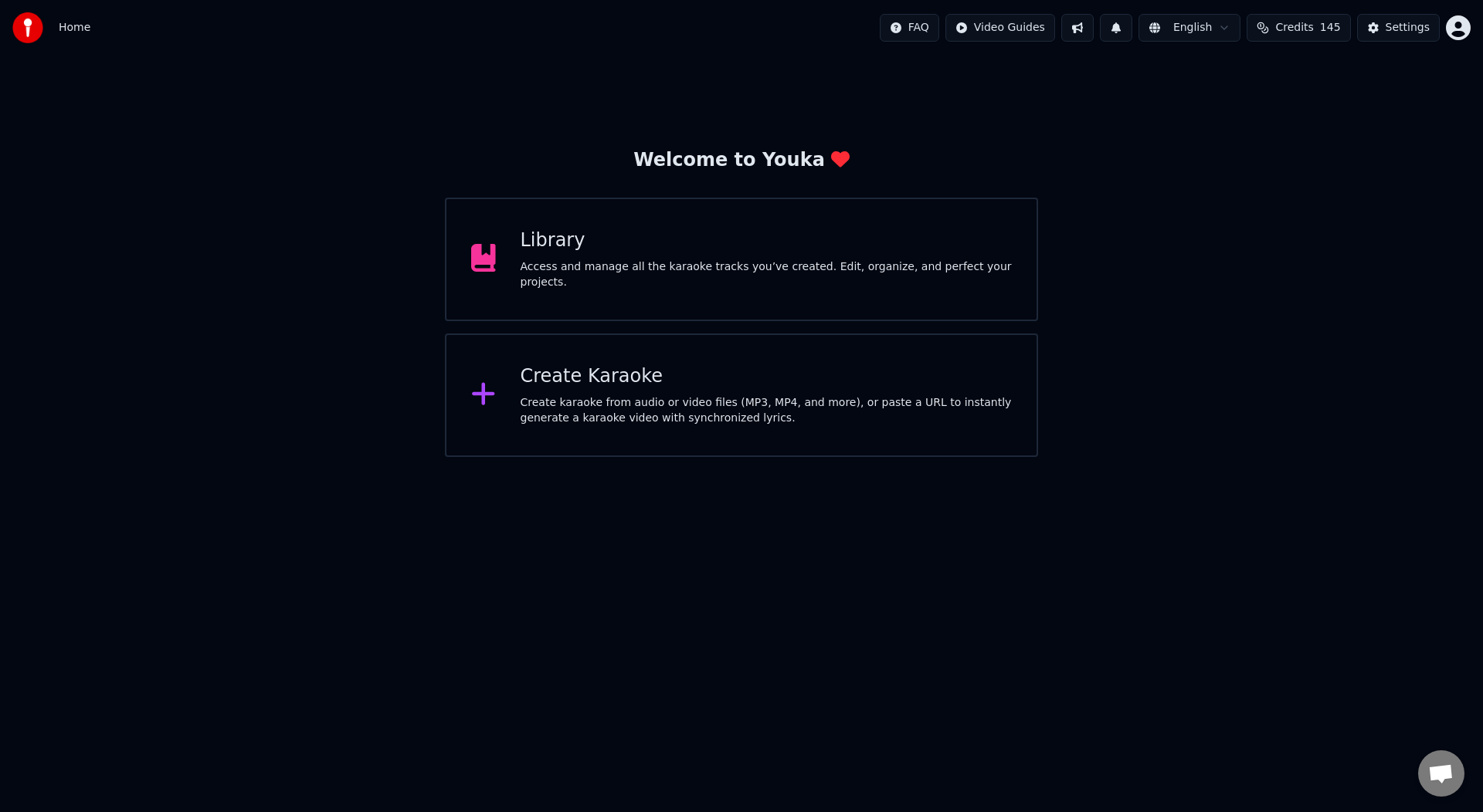
click at [727, 271] on div "Access and manage all the karaoke tracks you’ve created. Edit, organize, and pe…" at bounding box center [766, 274] width 492 height 31
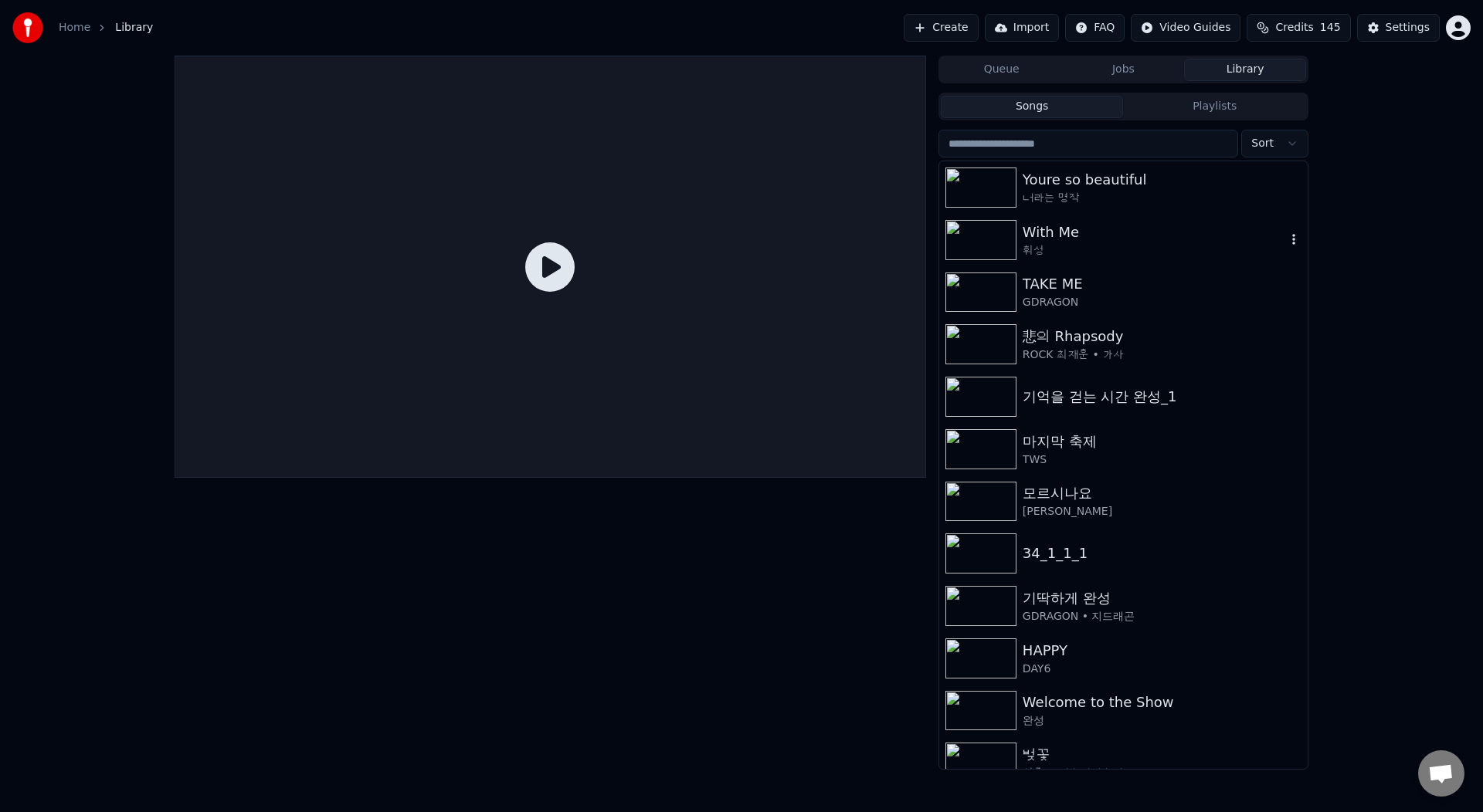
click at [1103, 234] on div "With Me" at bounding box center [1155, 233] width 264 height 21
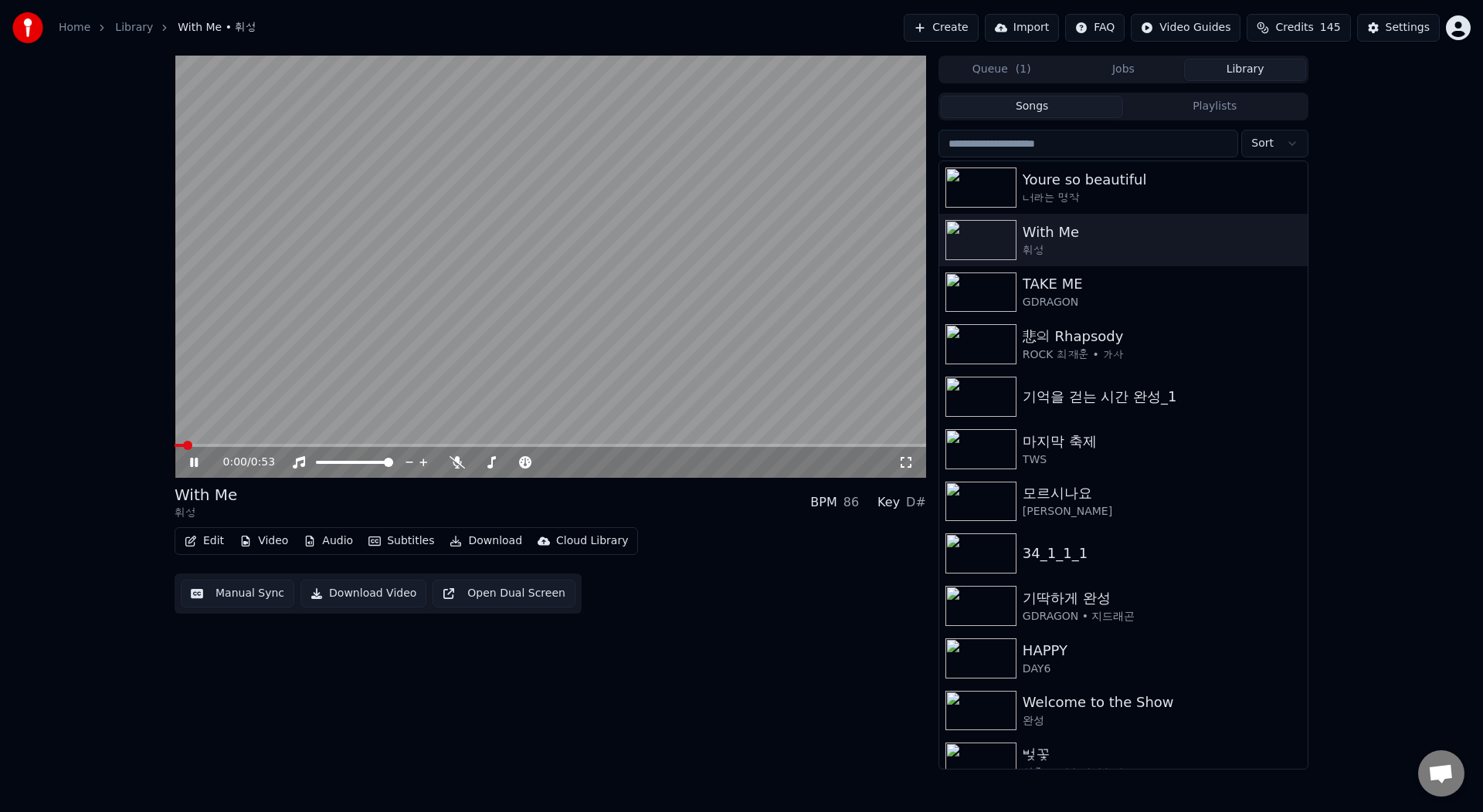
click at [193, 461] on icon at bounding box center [204, 463] width 36 height 12
click at [216, 538] on button "Edit" at bounding box center [204, 541] width 51 height 21
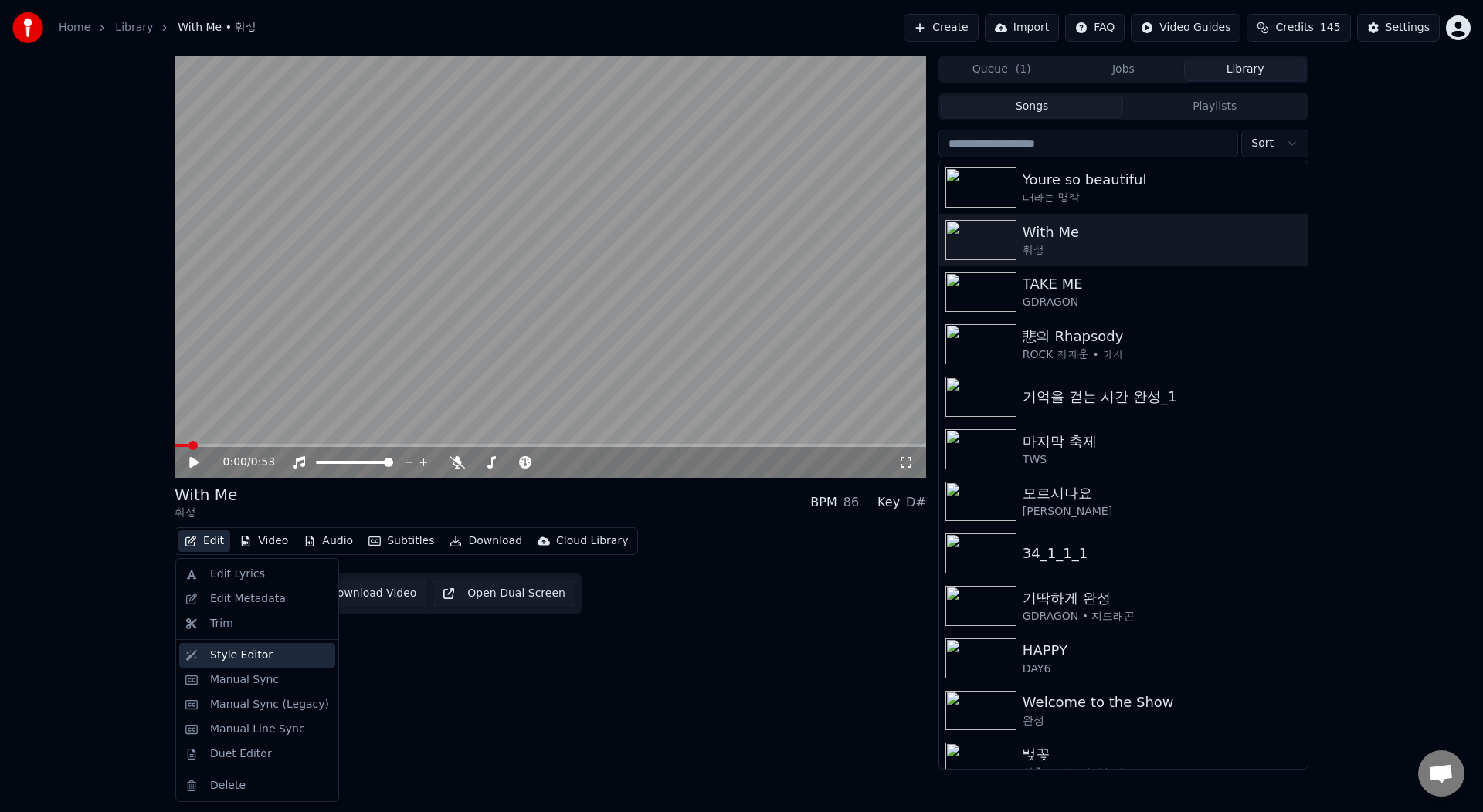
click at [258, 658] on div "Style Editor" at bounding box center [241, 655] width 63 height 15
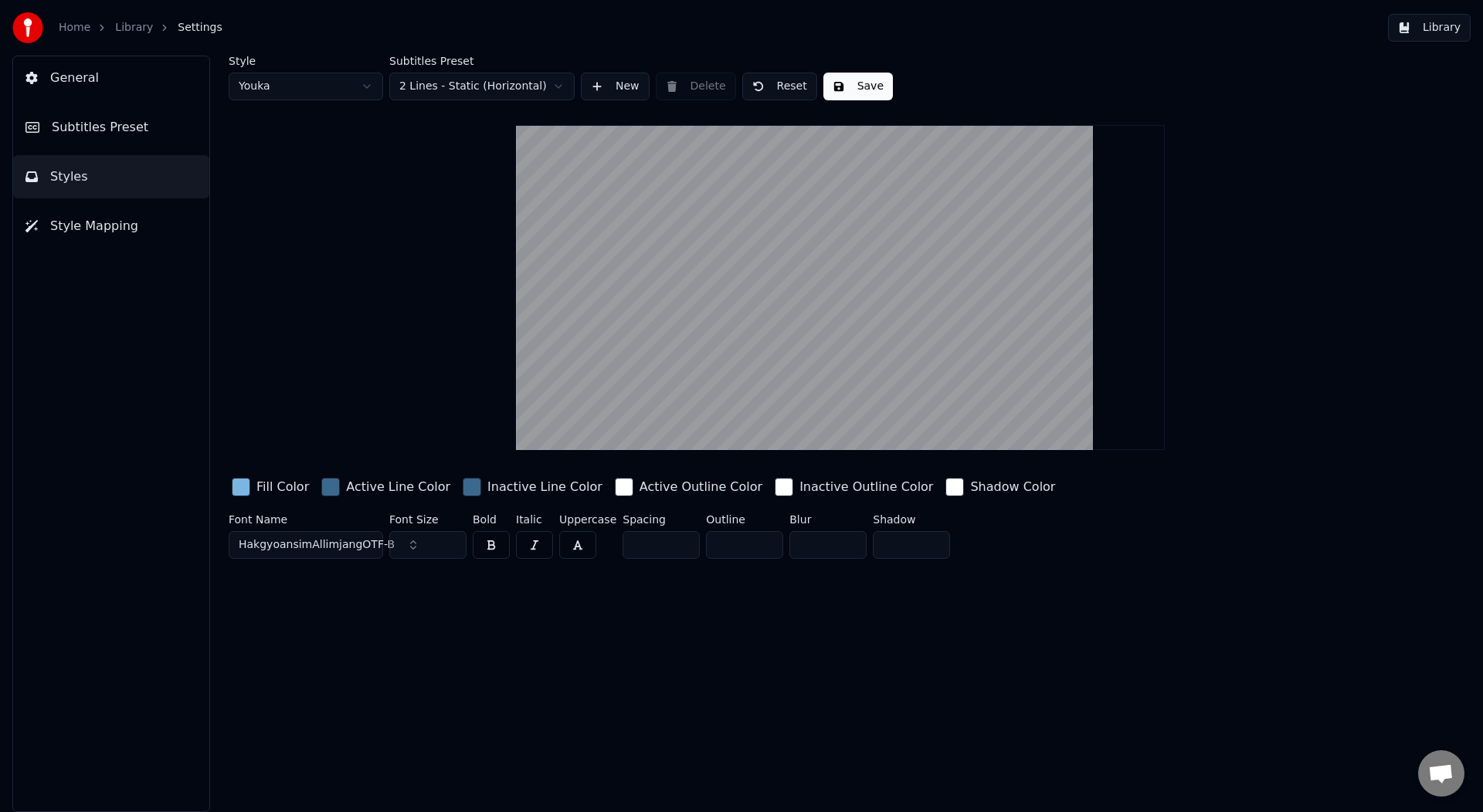
click at [244, 486] on div "button" at bounding box center [241, 486] width 19 height 19
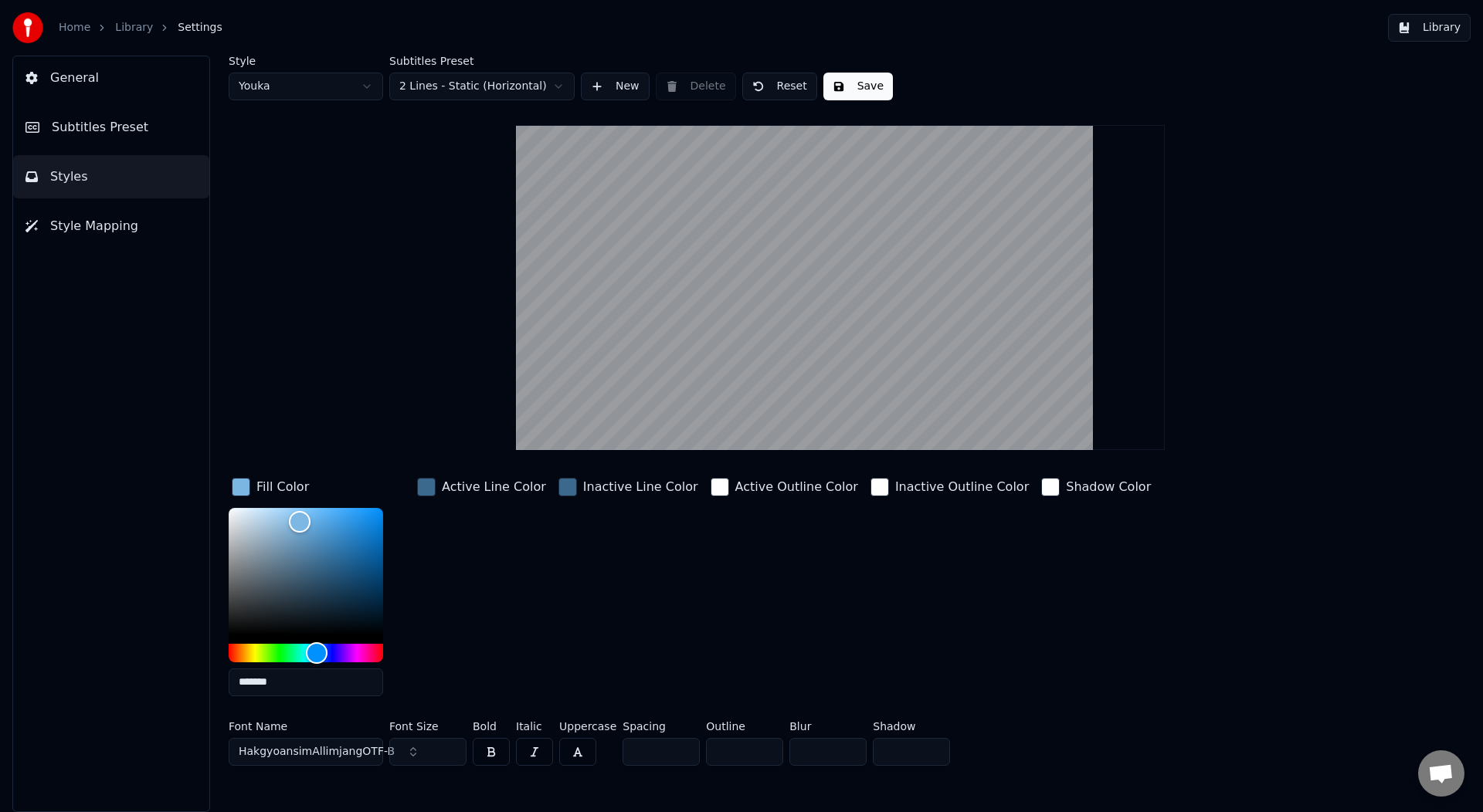
drag, startPoint x: 244, startPoint y: 683, endPoint x: 363, endPoint y: 683, distance: 119.0
click at [363, 683] on input "*******" at bounding box center [305, 682] width 155 height 27
type input "*******"
click at [654, 614] on div "Inactive Line Color" at bounding box center [628, 592] width 146 height 234
click at [711, 488] on div "button" at bounding box center [719, 486] width 19 height 19
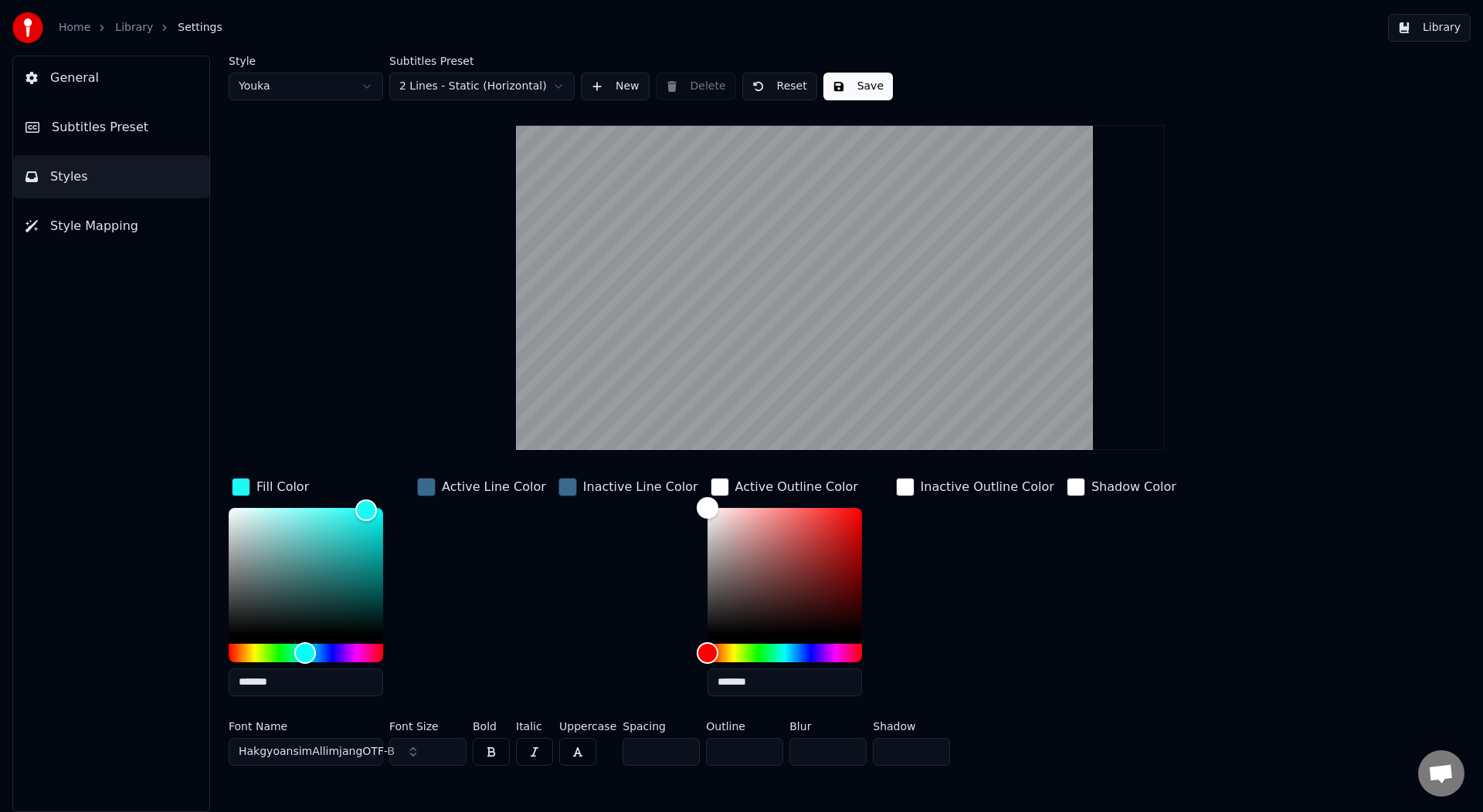
click at [711, 488] on div "button" at bounding box center [719, 486] width 19 height 19
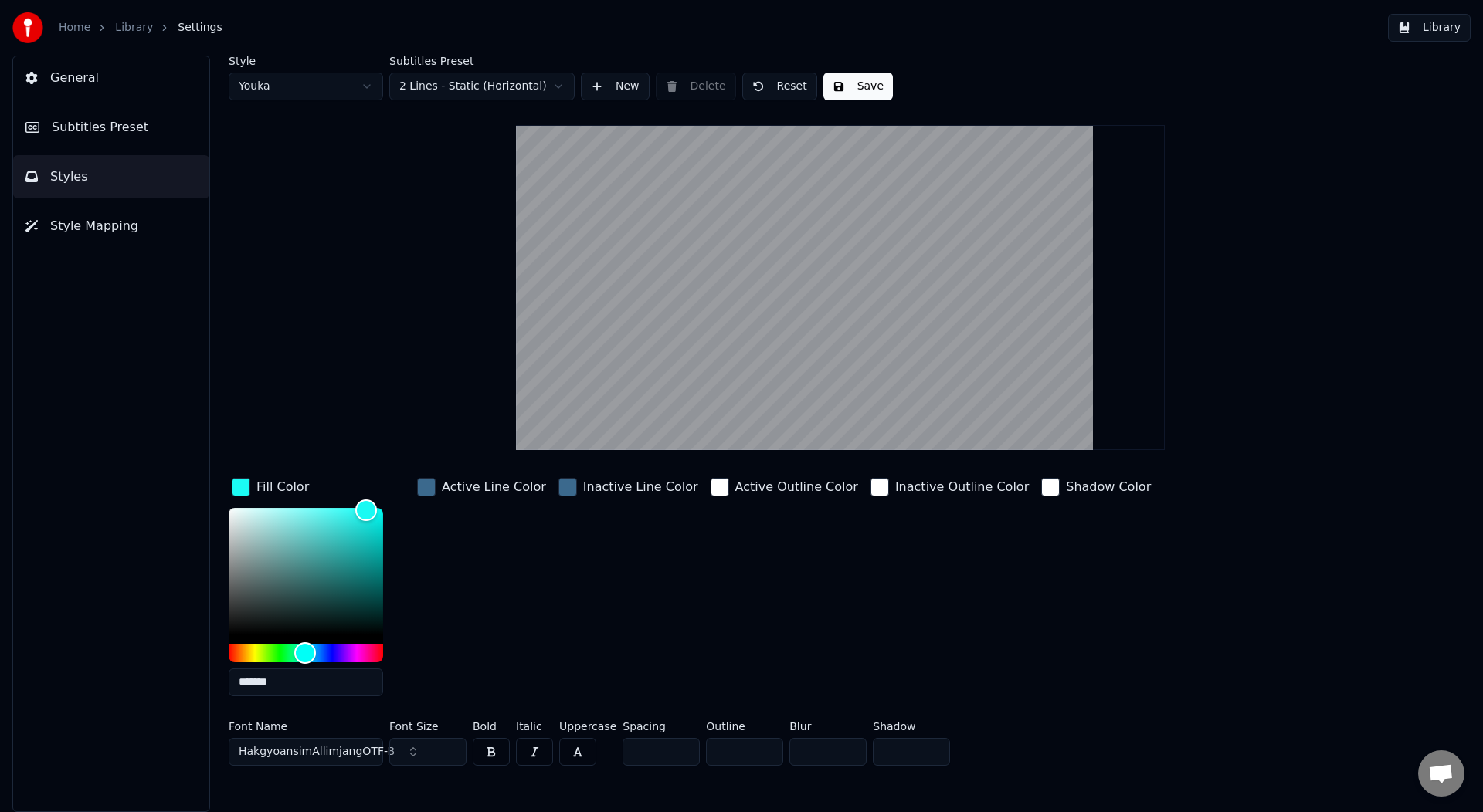
click at [1041, 489] on div "button" at bounding box center [1050, 486] width 19 height 19
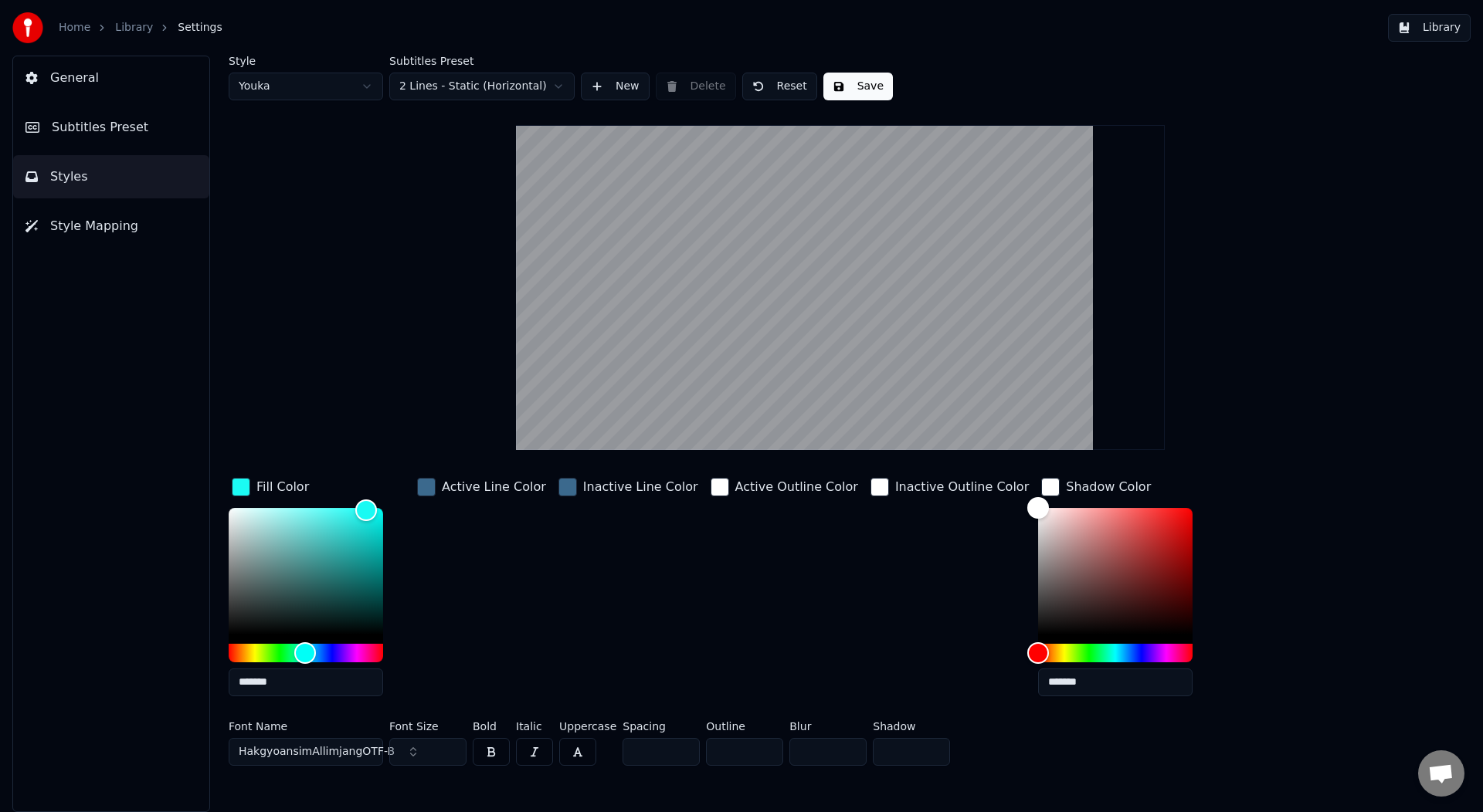
click at [917, 562] on div "Inactive Outline Color" at bounding box center [949, 592] width 165 height 234
drag, startPoint x: 286, startPoint y: 686, endPoint x: 200, endPoint y: 677, distance: 86.5
click at [200, 677] on div "Style Youka Subtitles Preset 2 Lines - Static (Horizontal) New Delete Reset Sav…" at bounding box center [840, 434] width 1286 height 757
click at [958, 599] on div "Inactive Outline Color" at bounding box center [949, 592] width 165 height 234
click at [886, 575] on div "Inactive Outline Color" at bounding box center [949, 592] width 165 height 234
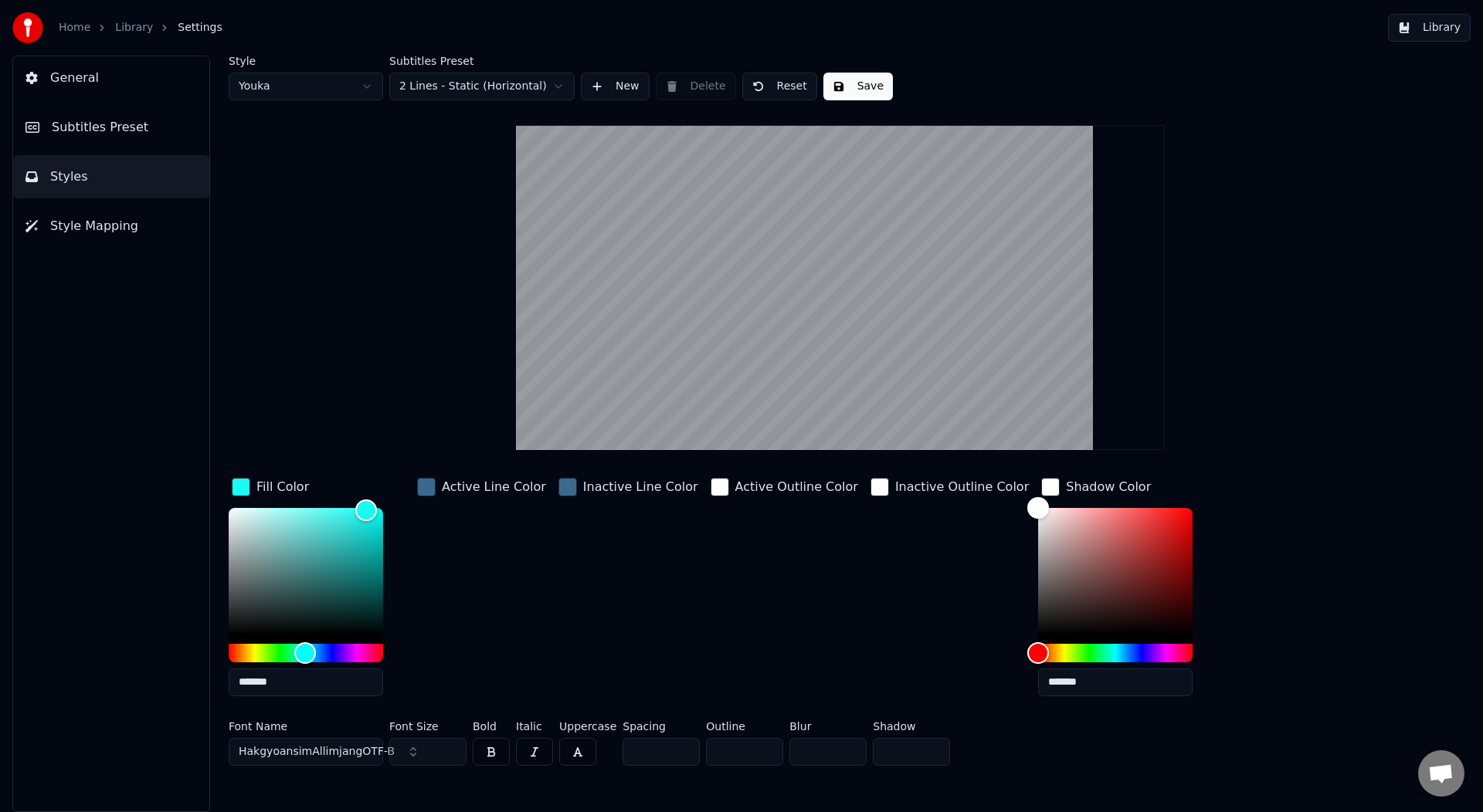
click at [1041, 486] on div "button" at bounding box center [1050, 486] width 19 height 19
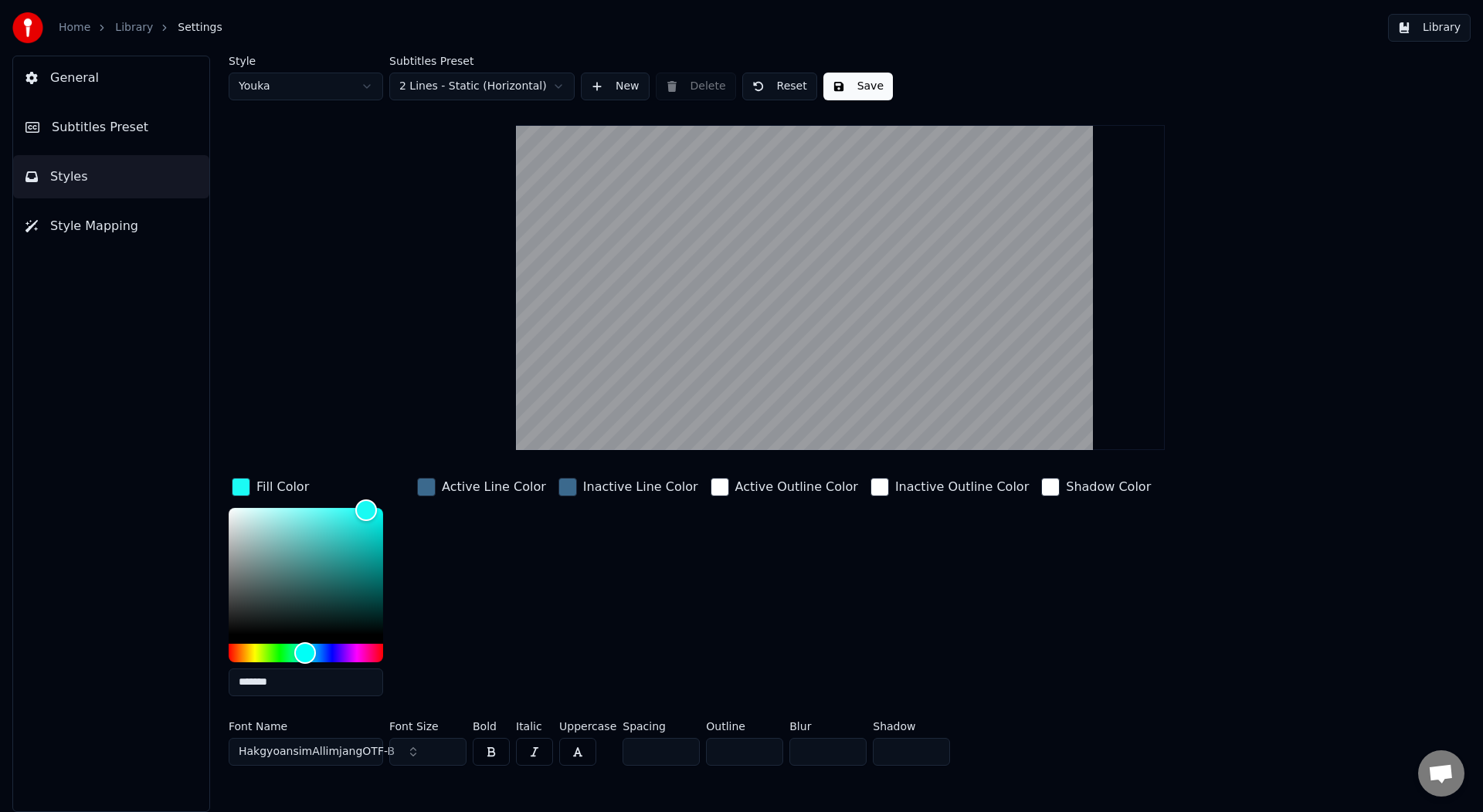
click at [711, 486] on div "button" at bounding box center [719, 486] width 19 height 19
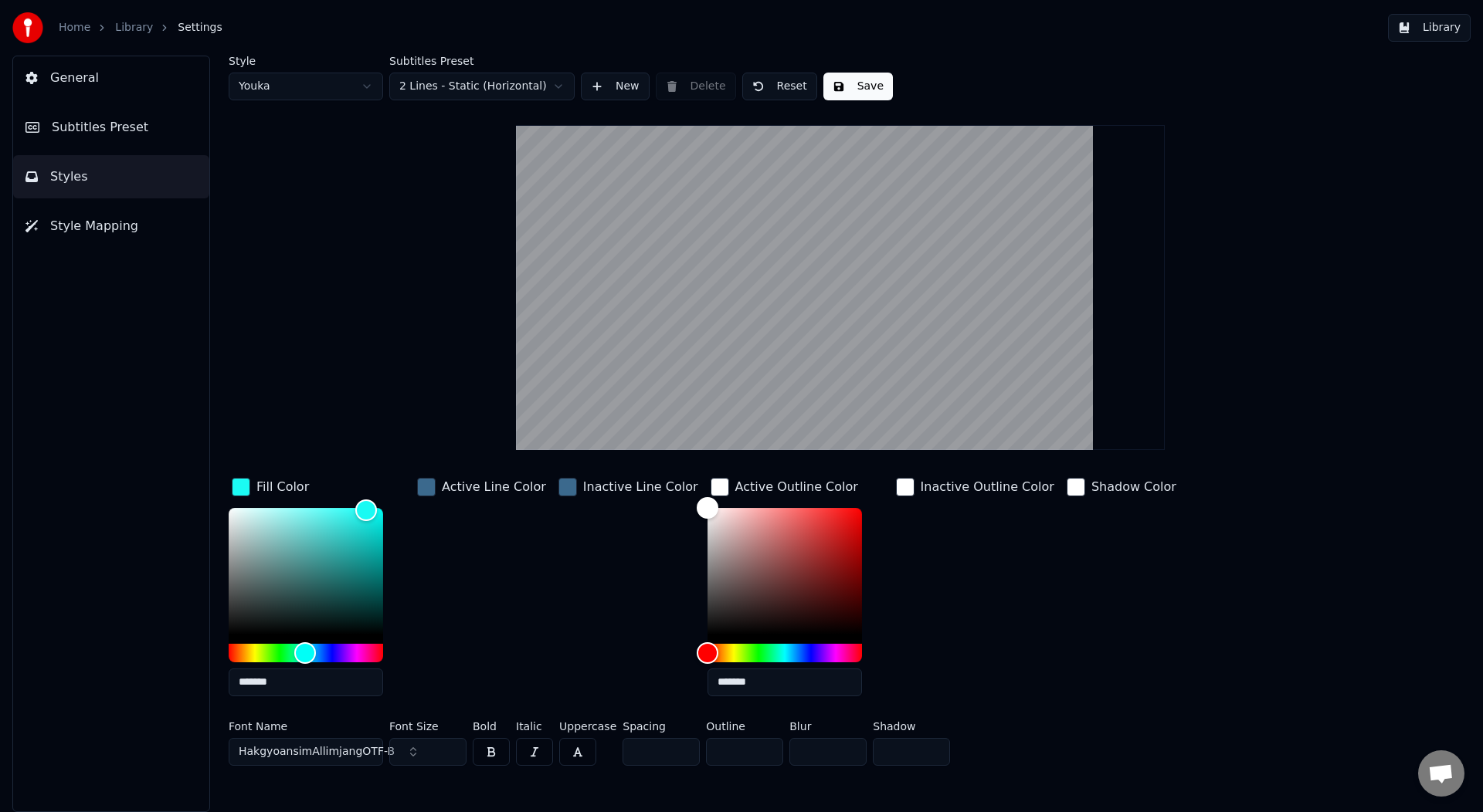
drag, startPoint x: 736, startPoint y: 679, endPoint x: 640, endPoint y: 678, distance: 96.0
click at [640, 678] on div "Fill Color ******* Active Line Color Inactive Line Color Active Outline Color *…" at bounding box center [747, 592] width 1038 height 234
paste input "text"
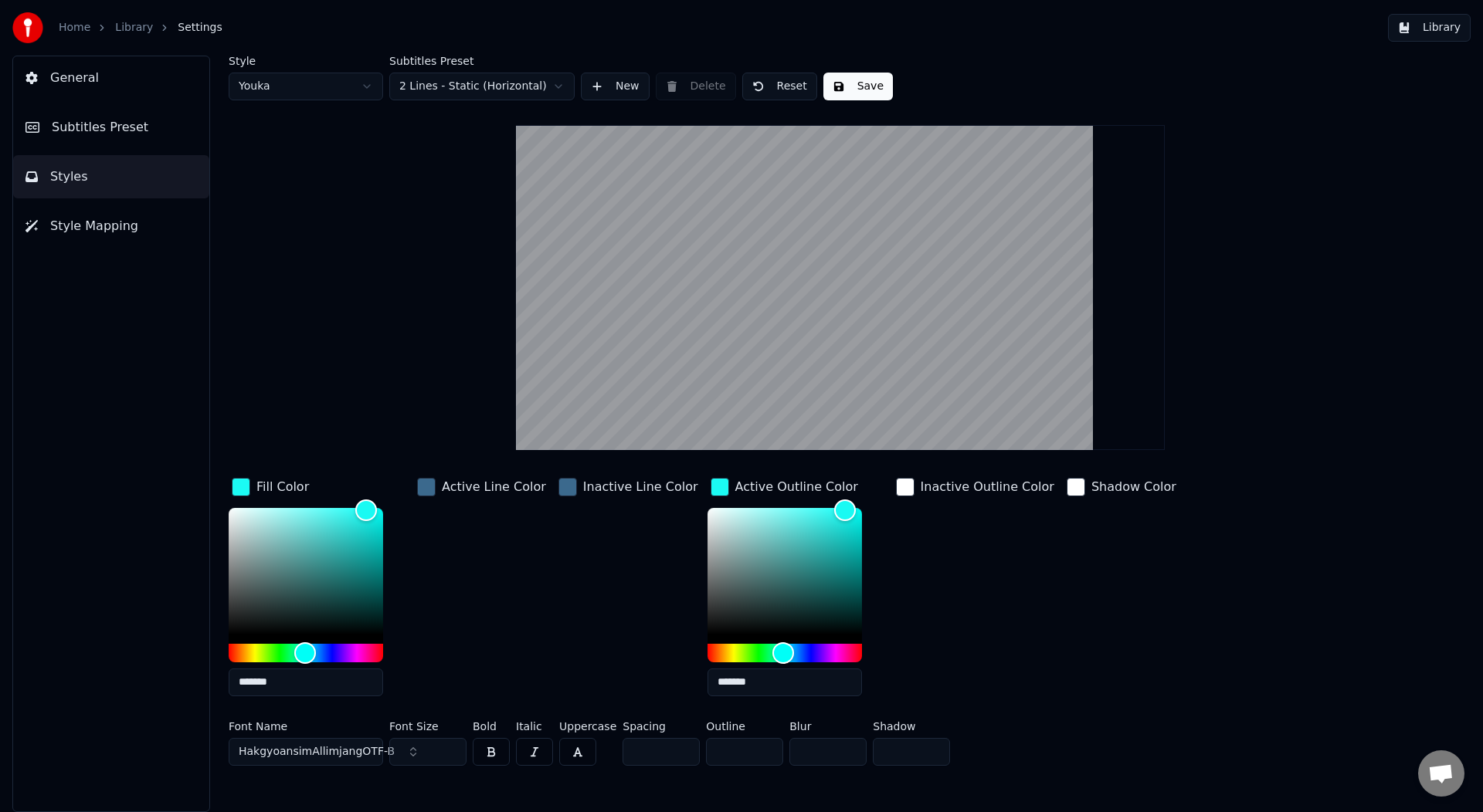
type input "*******"
click at [893, 627] on div "Inactive Outline Color" at bounding box center [975, 592] width 165 height 234
click at [631, 583] on div "Inactive Line Color" at bounding box center [628, 592] width 146 height 234
click at [620, 493] on div "Inactive Line Color" at bounding box center [641, 486] width 115 height 19
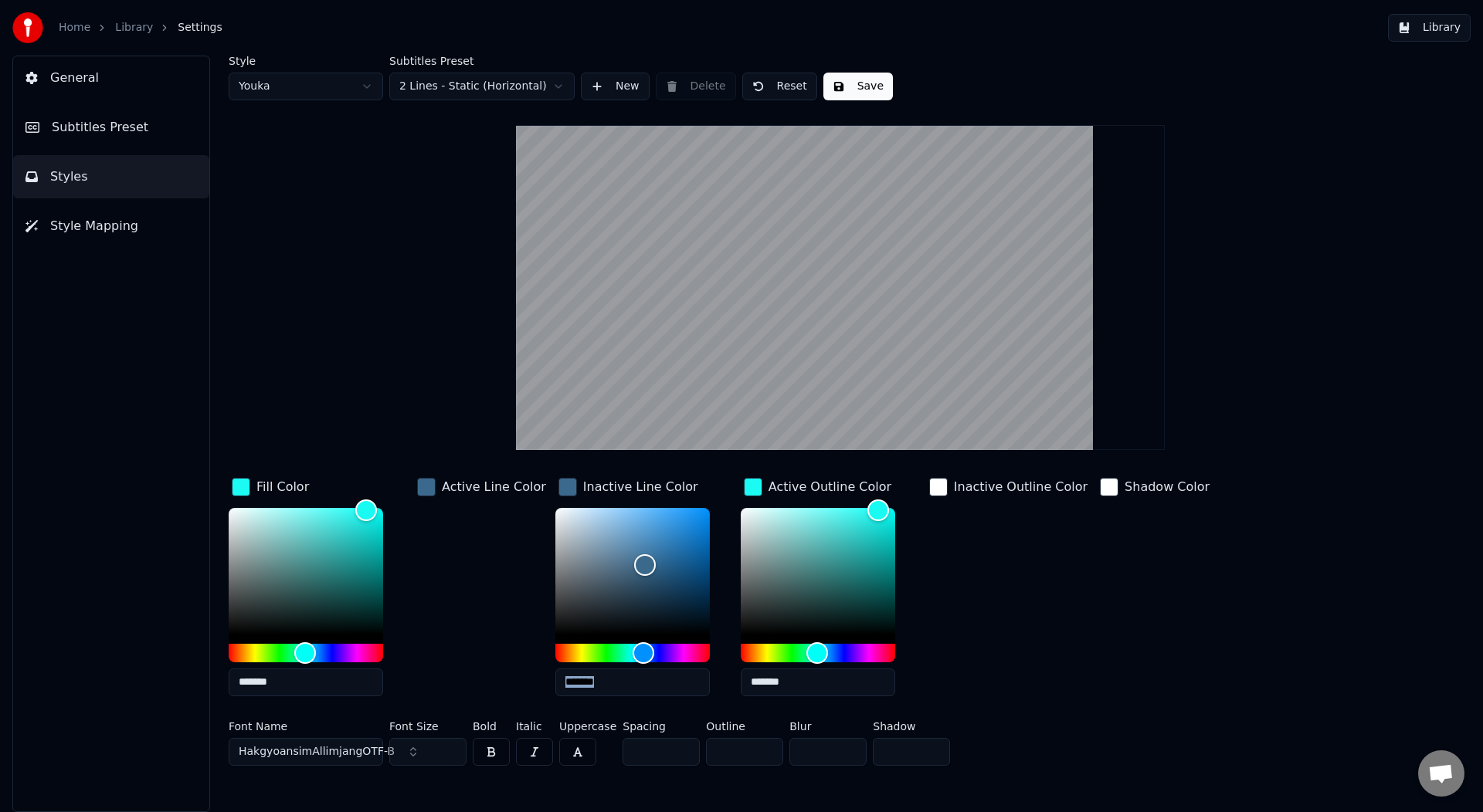
click at [620, 680] on input "*******" at bounding box center [633, 682] width 155 height 27
drag, startPoint x: 563, startPoint y: 679, endPoint x: 660, endPoint y: 683, distance: 97.1
click at [657, 683] on input "*******" at bounding box center [633, 682] width 155 height 27
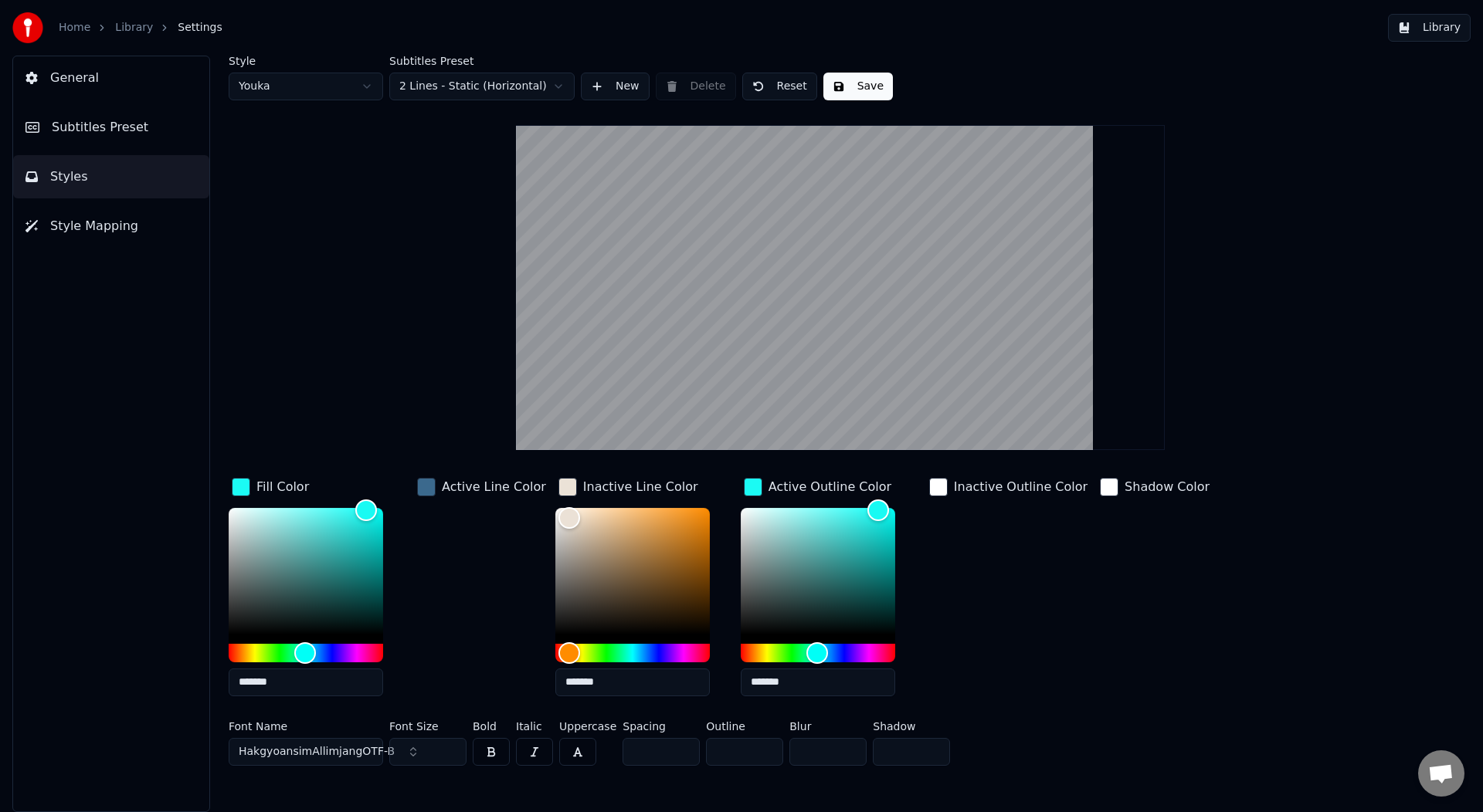
drag, startPoint x: 626, startPoint y: 674, endPoint x: 612, endPoint y: 678, distance: 14.6
click at [612, 678] on input "*******" at bounding box center [633, 682] width 155 height 27
type input "*******"
drag, startPoint x: 807, startPoint y: 678, endPoint x: 673, endPoint y: 678, distance: 134.0
click at [673, 678] on div "Fill Color ******* Active Line Color Inactive Line Color ******* Active Outline…" at bounding box center [747, 592] width 1038 height 234
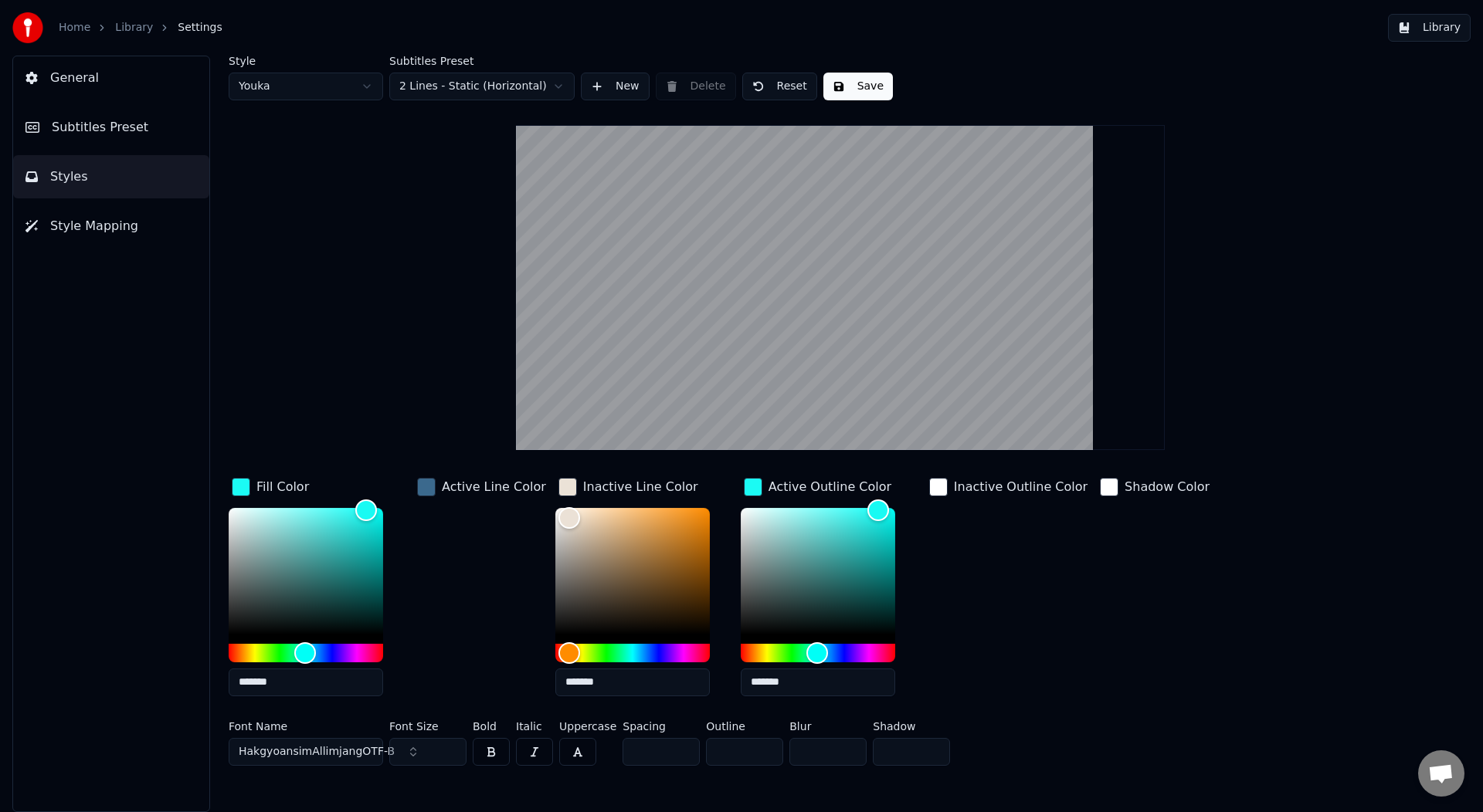
paste input "text"
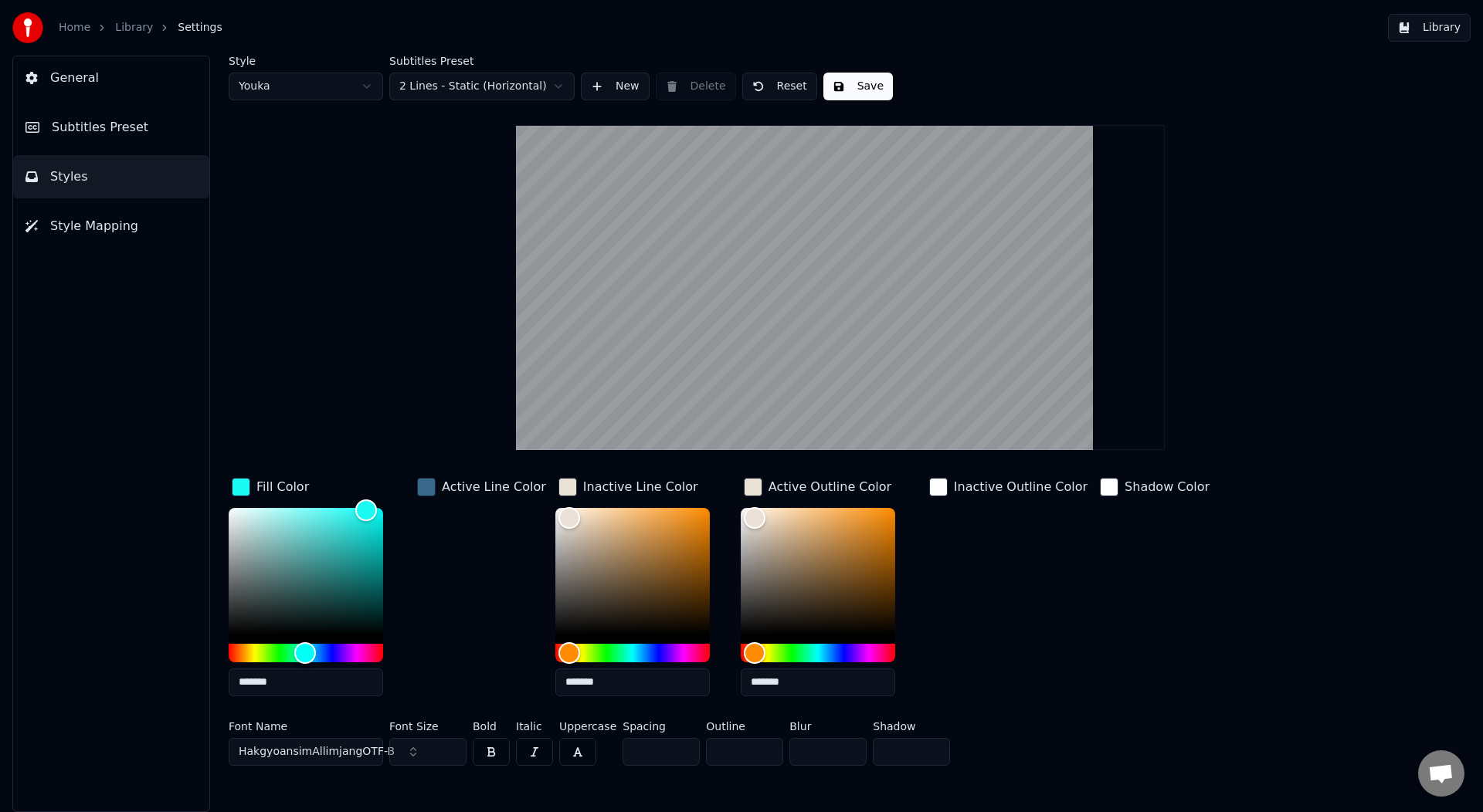
type input "*******"
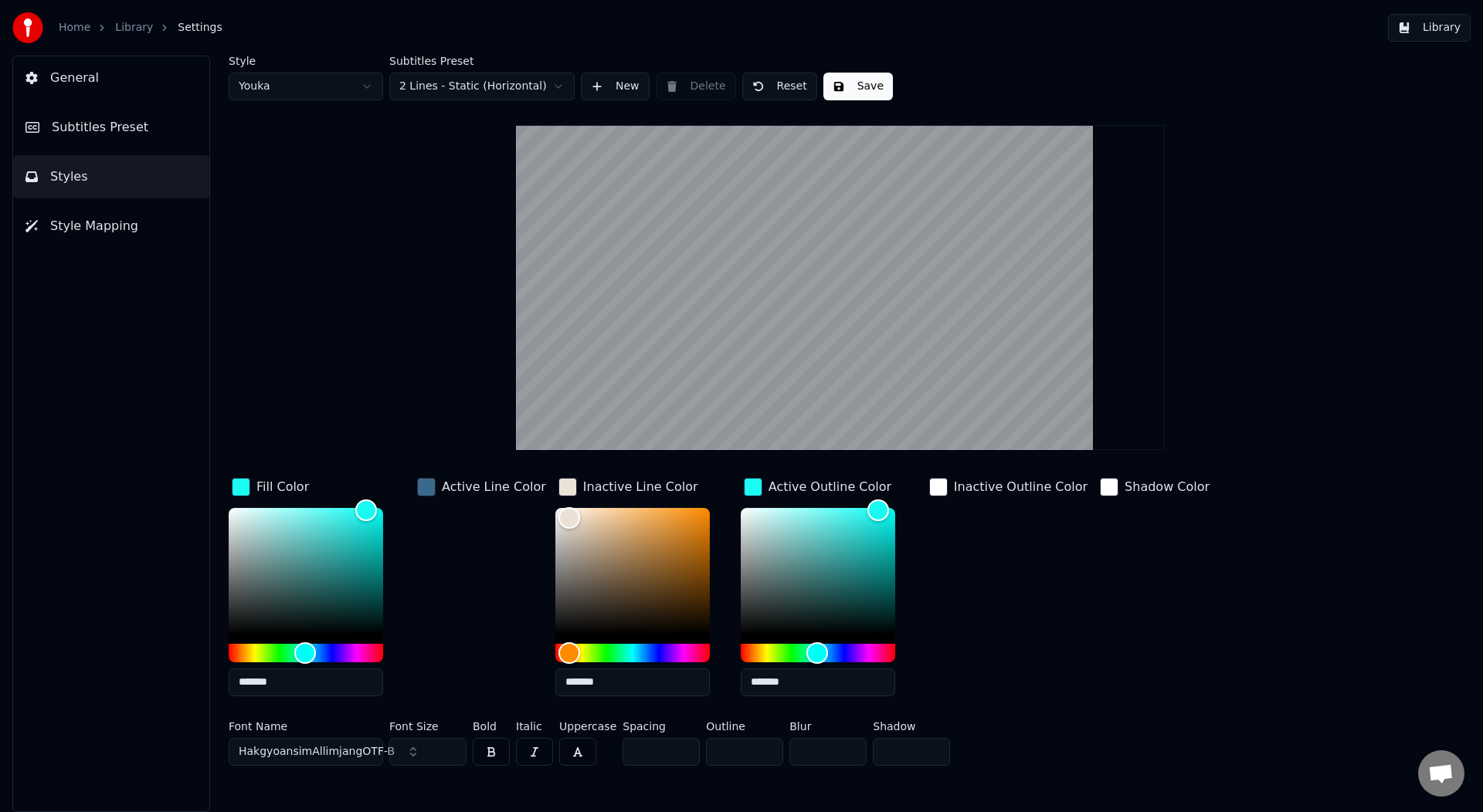
click at [427, 484] on div "button" at bounding box center [426, 486] width 19 height 19
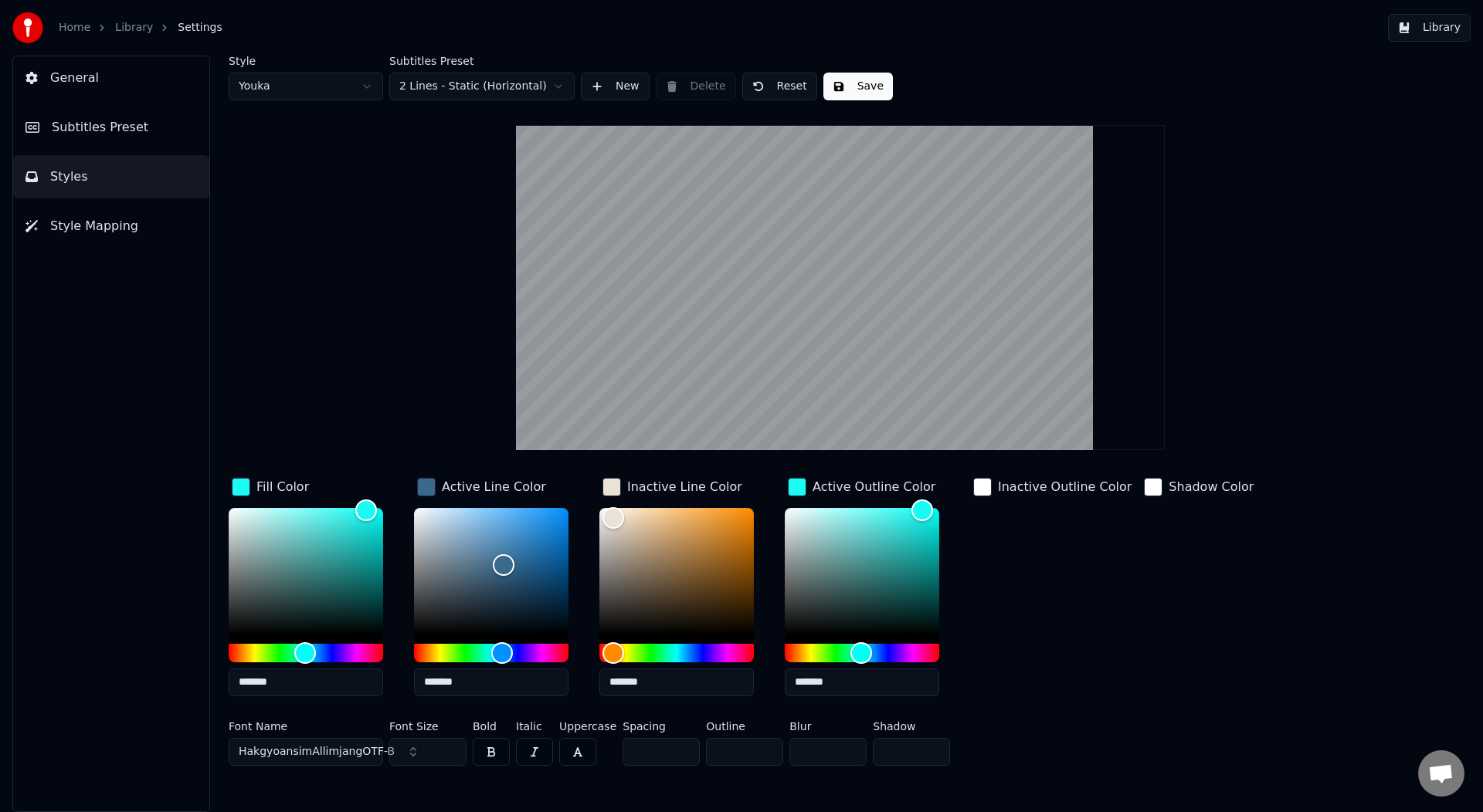
drag, startPoint x: 496, startPoint y: 678, endPoint x: 319, endPoint y: 668, distance: 177.3
click at [319, 668] on div "Fill Color ******* Active Line Color ******* Inactive Line Color ******* Active…" at bounding box center [747, 592] width 1038 height 234
paste input "text"
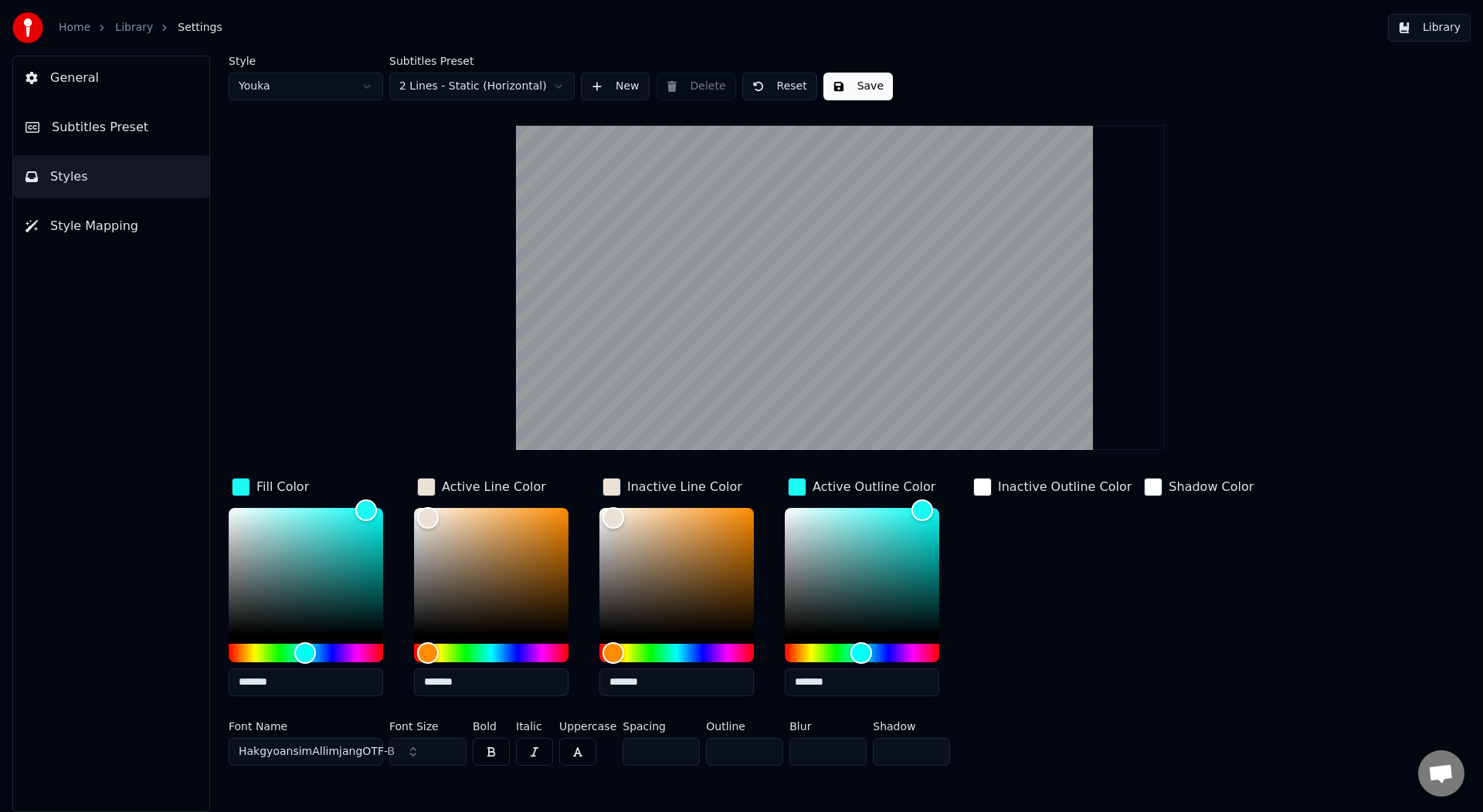
type input "*******"
click at [988, 493] on div "button" at bounding box center [982, 486] width 19 height 19
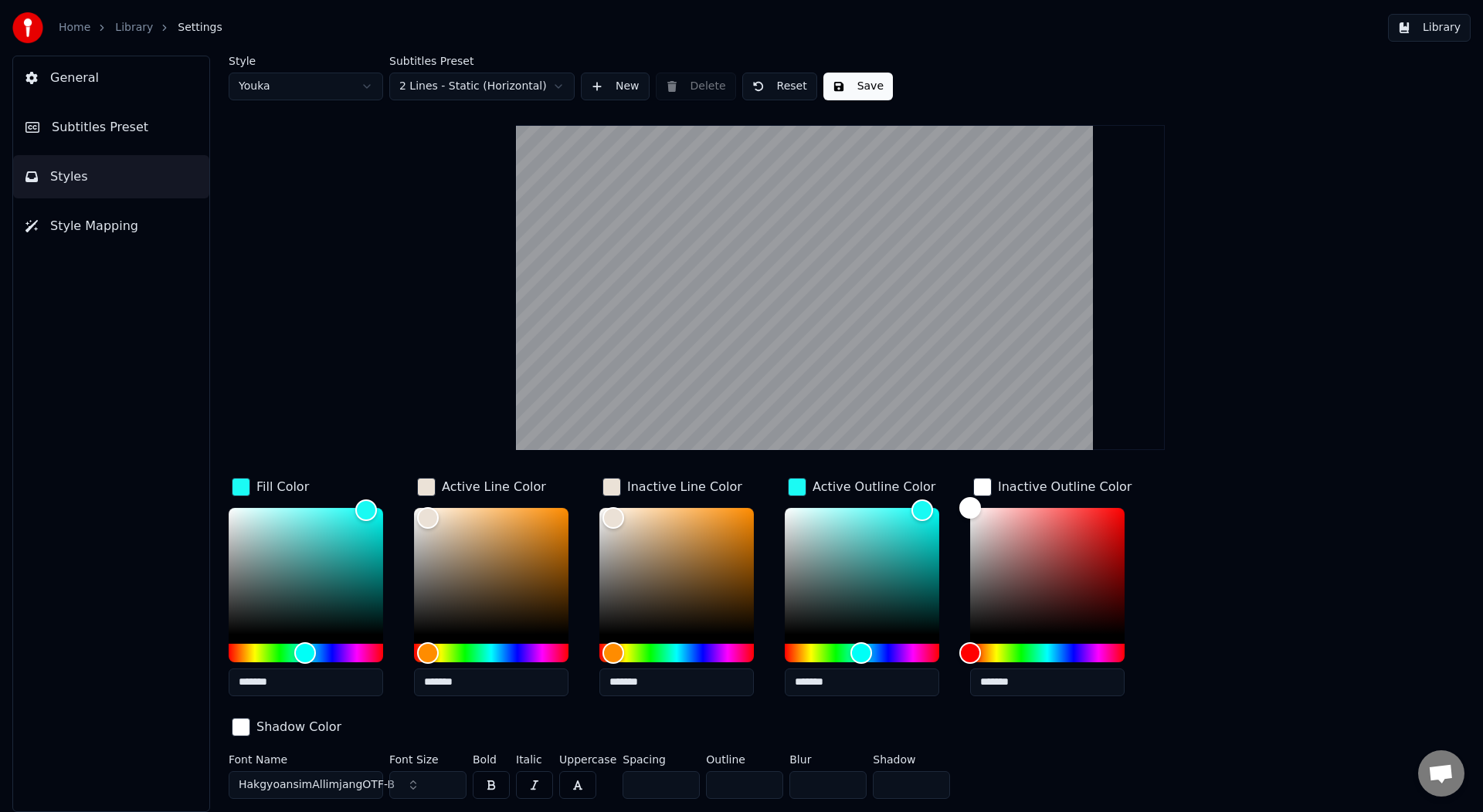
drag, startPoint x: 1031, startPoint y: 681, endPoint x: 932, endPoint y: 679, distance: 99.0
click at [933, 679] on div "Fill Color ******* Active Line Color ******* Inactive Line Color ******* Active…" at bounding box center [747, 609] width 1038 height 267
paste input "text"
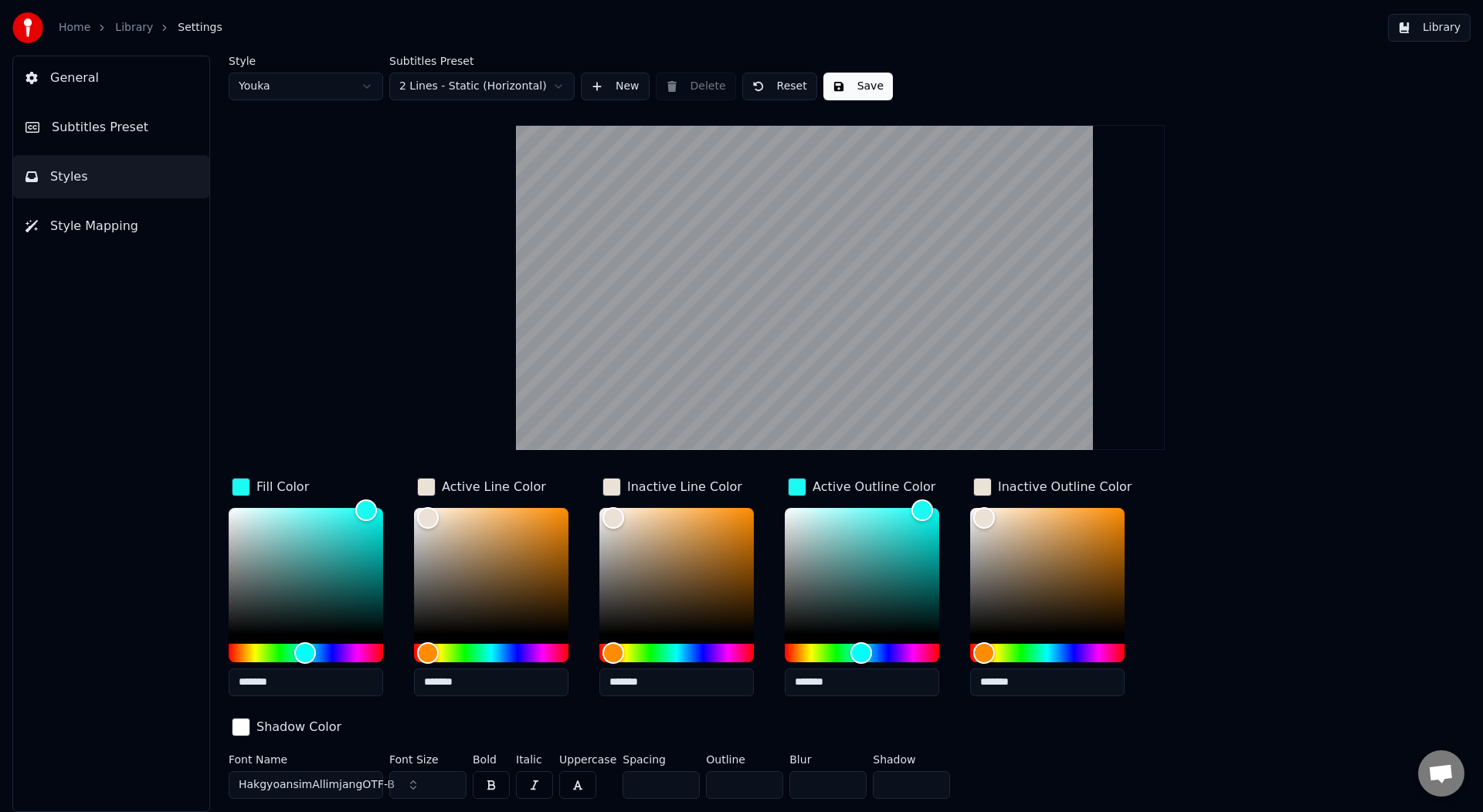
type input "*******"
click at [344, 715] on div "Shadow Color" at bounding box center [286, 728] width 116 height 27
click at [766, 771] on input "*" at bounding box center [744, 785] width 77 height 27
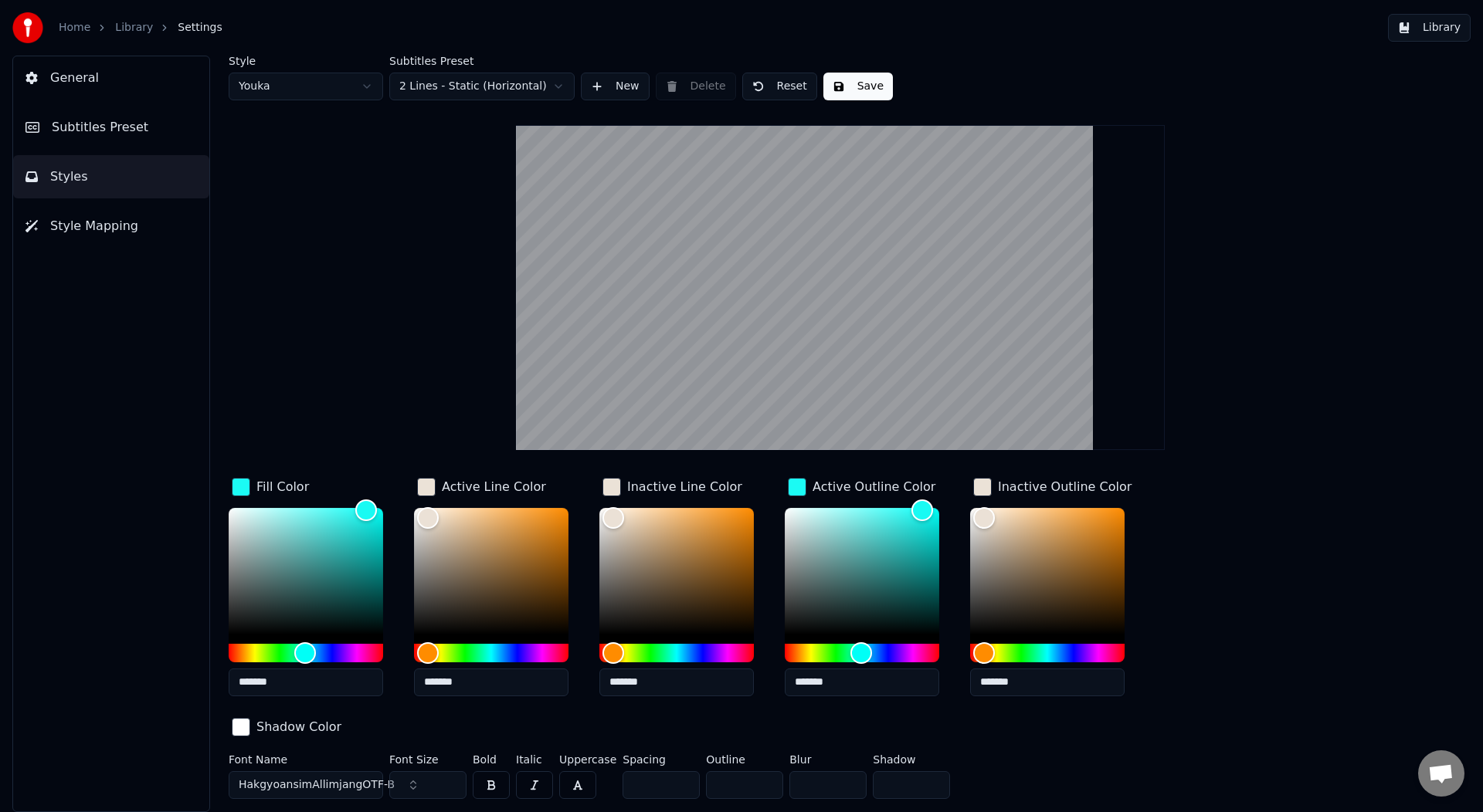
click at [766, 771] on input "**" at bounding box center [744, 785] width 77 height 27
click at [765, 771] on input "*" at bounding box center [744, 785] width 77 height 27
type input "*"
click at [765, 771] on input "*" at bounding box center [744, 785] width 77 height 27
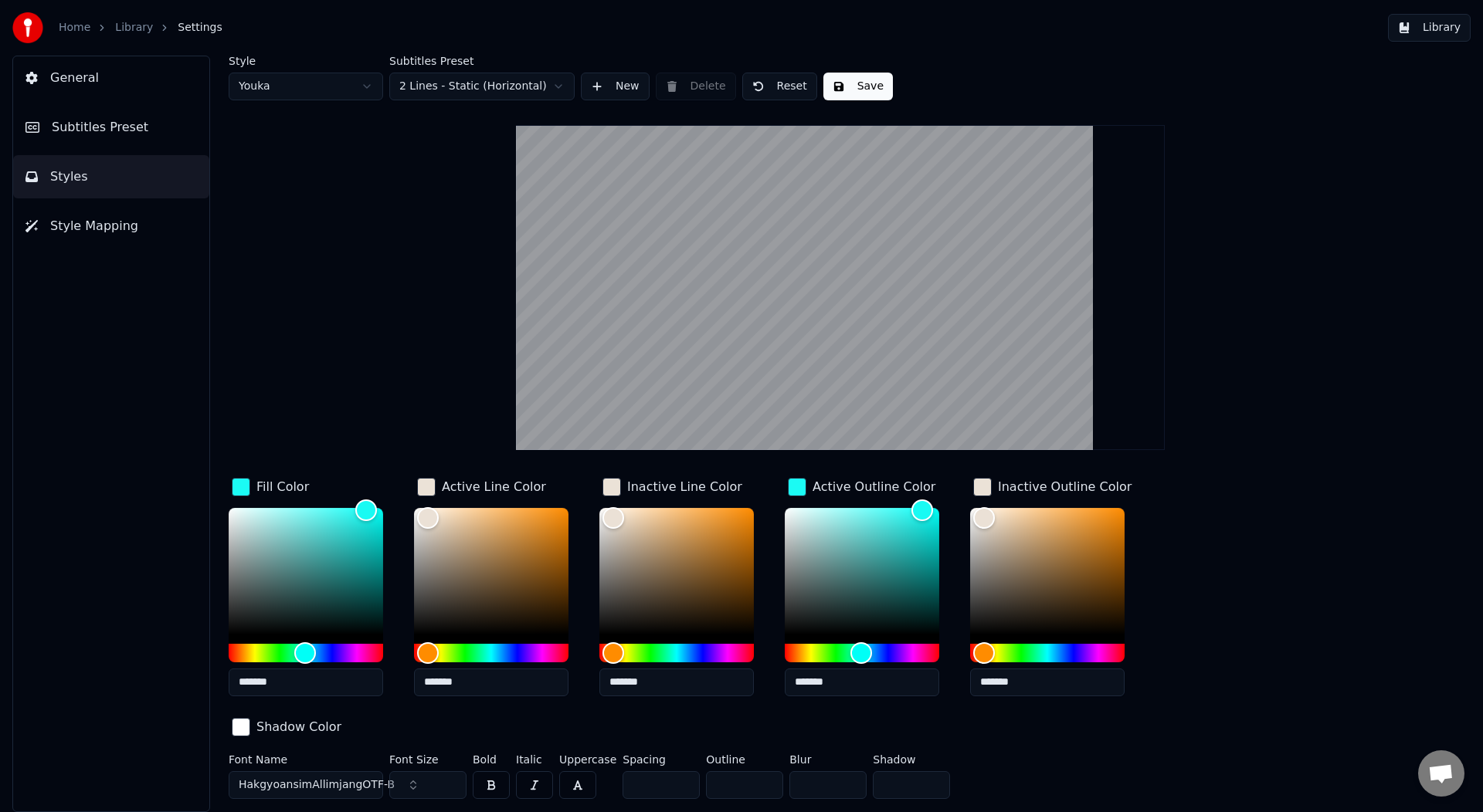
click at [496, 771] on button "button" at bounding box center [491, 785] width 37 height 27
click at [349, 778] on span "HakgyoansimAllimjangOTF-B" at bounding box center [317, 785] width 156 height 15
click at [1034, 755] on div "Font Name HakgyoansimAllimjangOTF-B Font Size ** Bold Italic Uppercase Spacing …" at bounding box center [747, 780] width 1038 height 51
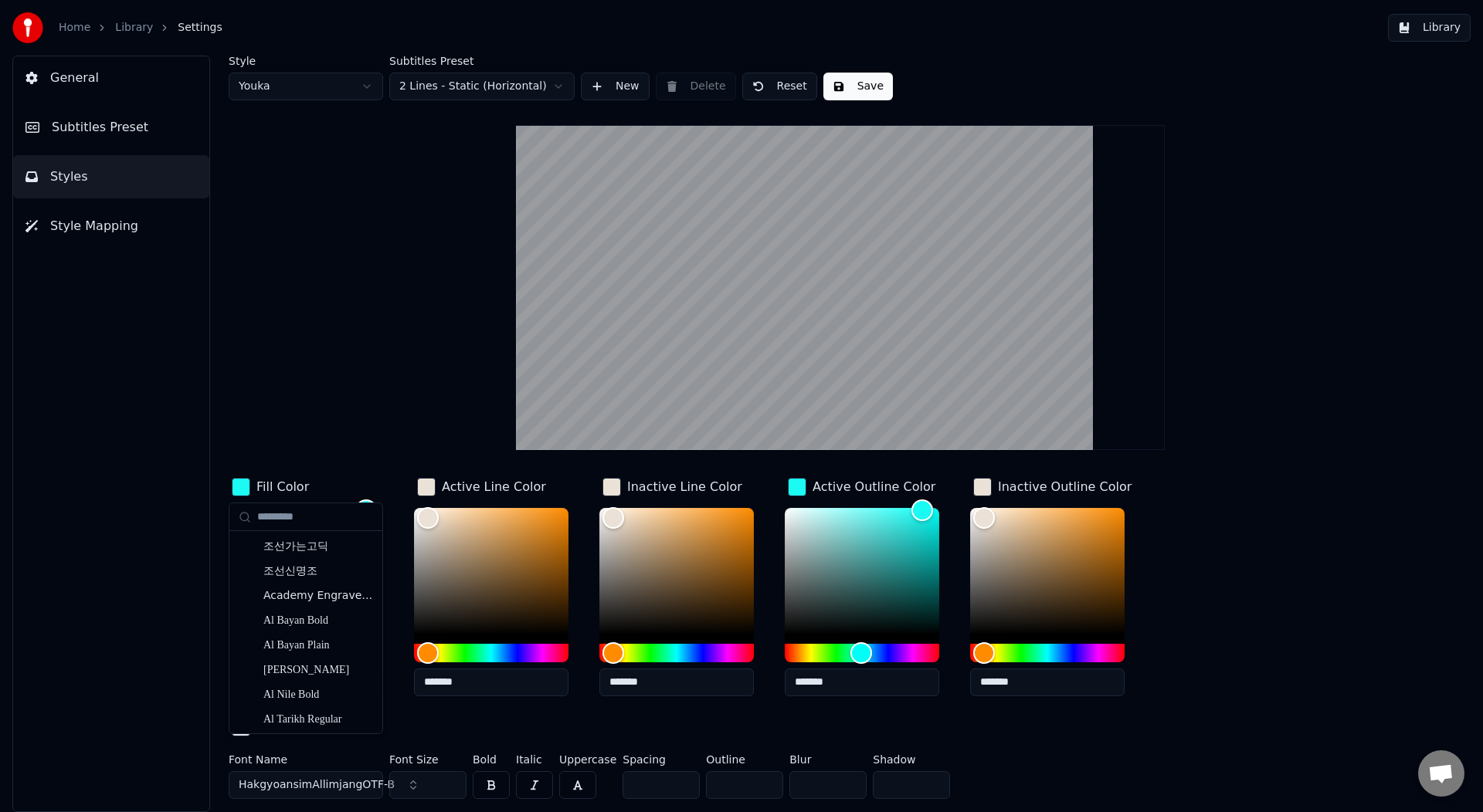
click at [854, 79] on button "Save" at bounding box center [858, 86] width 70 height 27
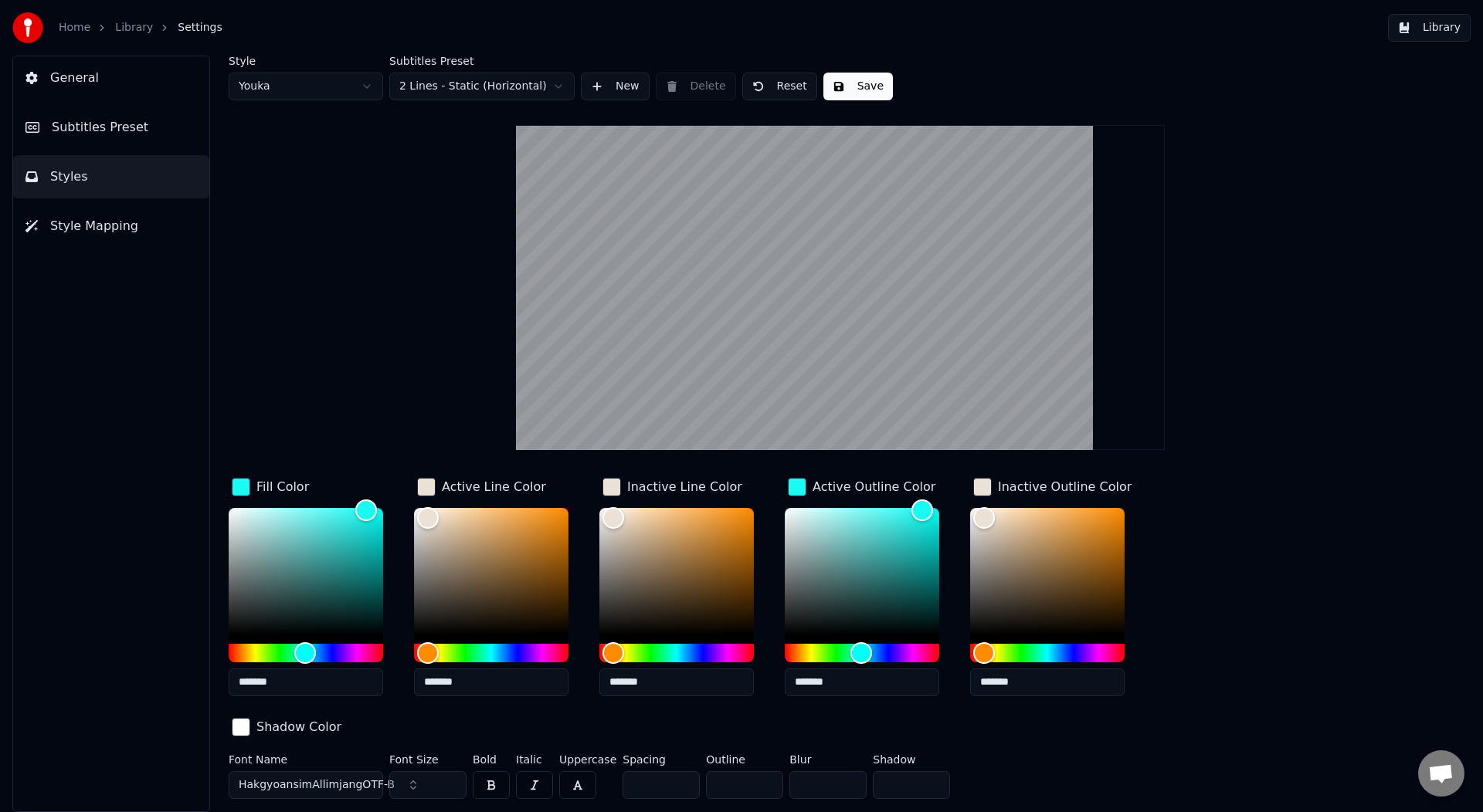
click at [1436, 34] on button "Library" at bounding box center [1429, 27] width 82 height 27
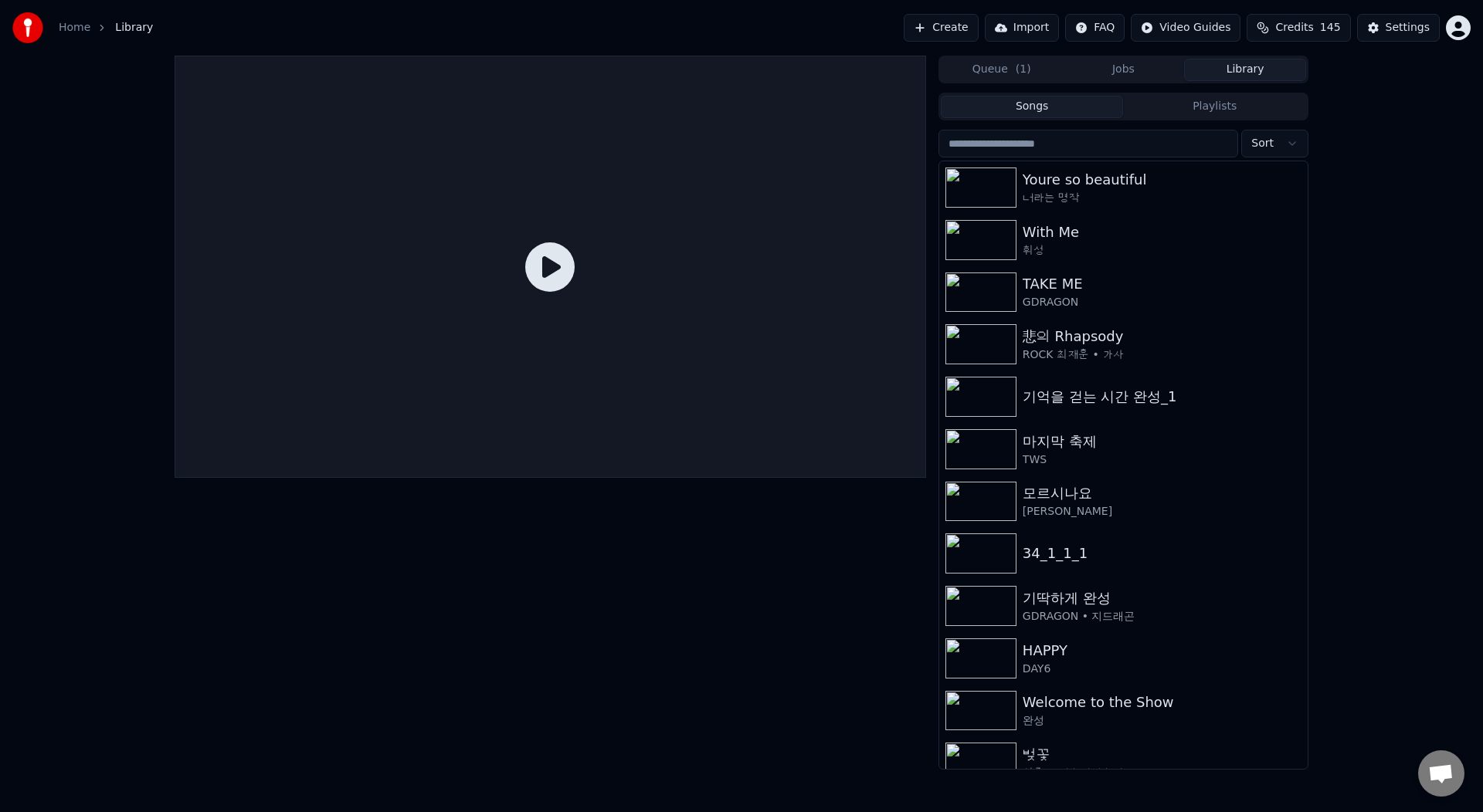
click at [448, 591] on div at bounding box center [549, 413] width 751 height 715
click at [1086, 247] on div "휘성" at bounding box center [1155, 250] width 264 height 15
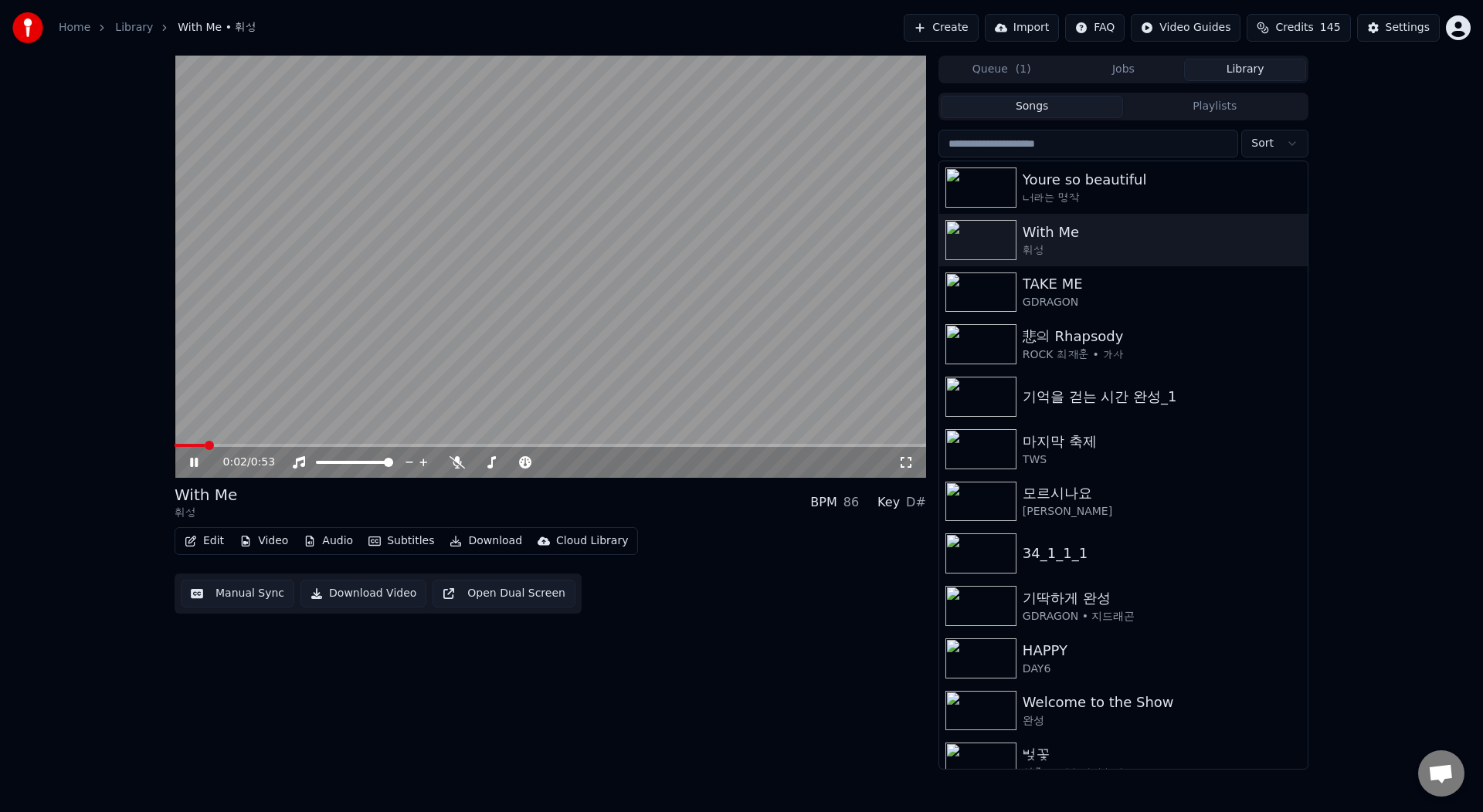
click at [193, 464] on icon at bounding box center [204, 463] width 36 height 12
